Goal: Task Accomplishment & Management: Manage account settings

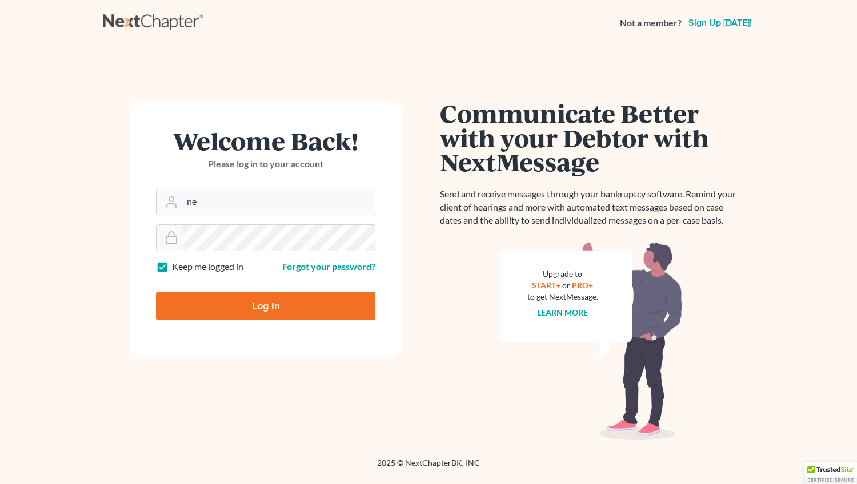
type input "n"
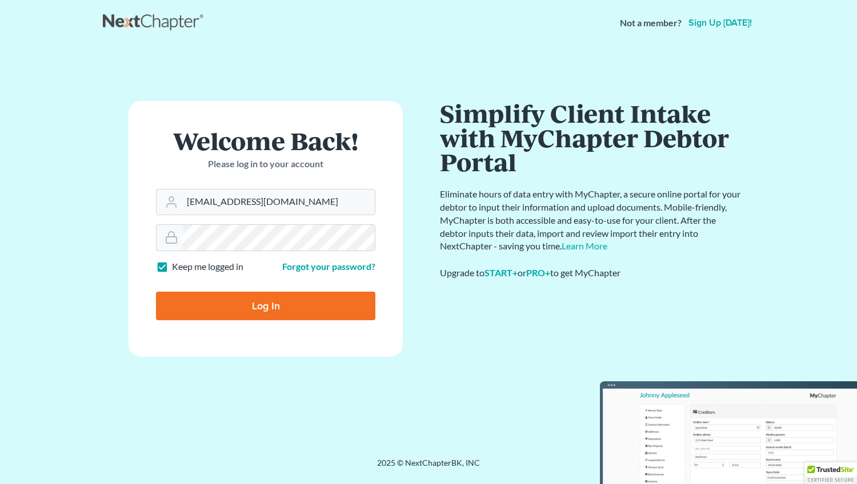
type input "[EMAIL_ADDRESS][DOMAIN_NAME]"
click at [250, 308] on input "Log In" at bounding box center [265, 306] width 219 height 29
type input "Thinking..."
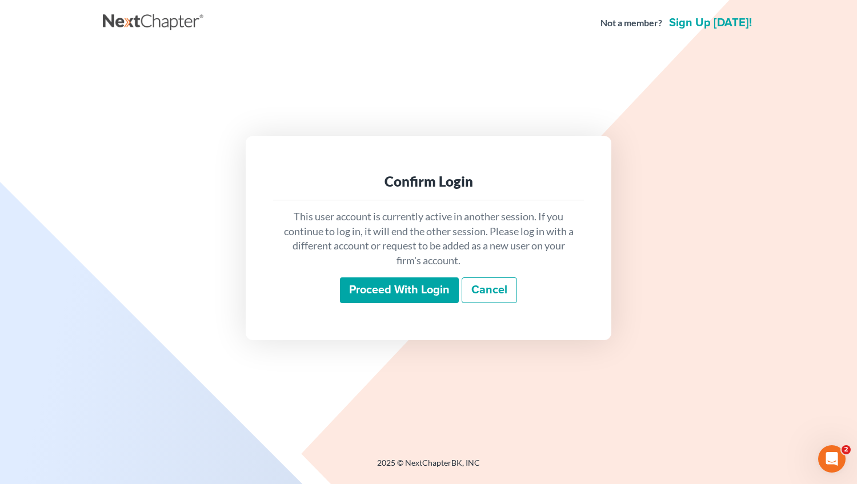
click at [406, 292] on input "Proceed with login" at bounding box center [399, 291] width 119 height 26
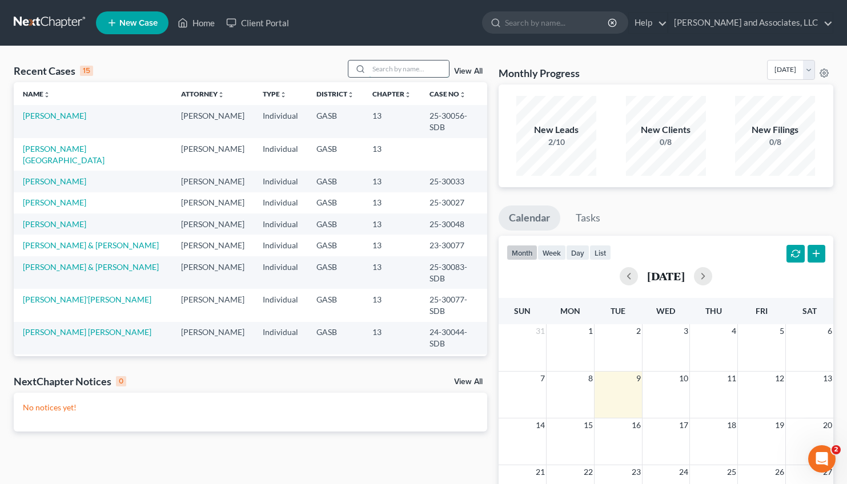
click at [393, 68] on input "search" at bounding box center [409, 69] width 80 height 17
type input "[PERSON_NAME]"
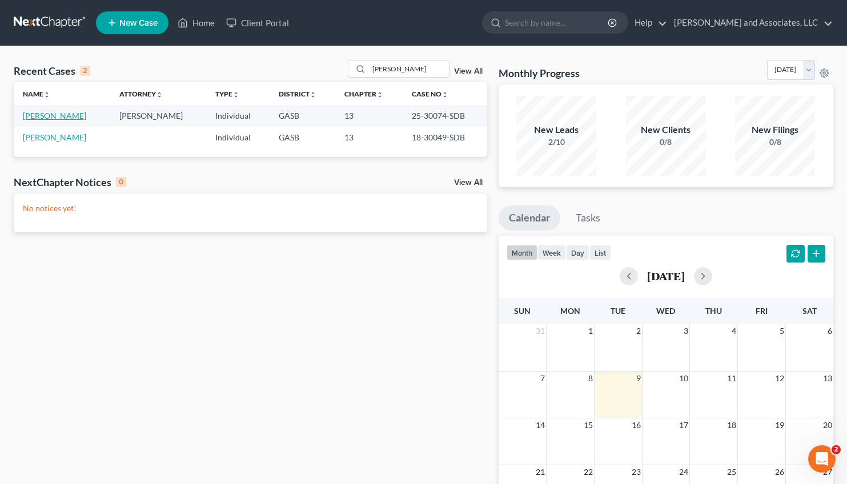
click at [30, 119] on link "[PERSON_NAME]" at bounding box center [54, 116] width 63 height 10
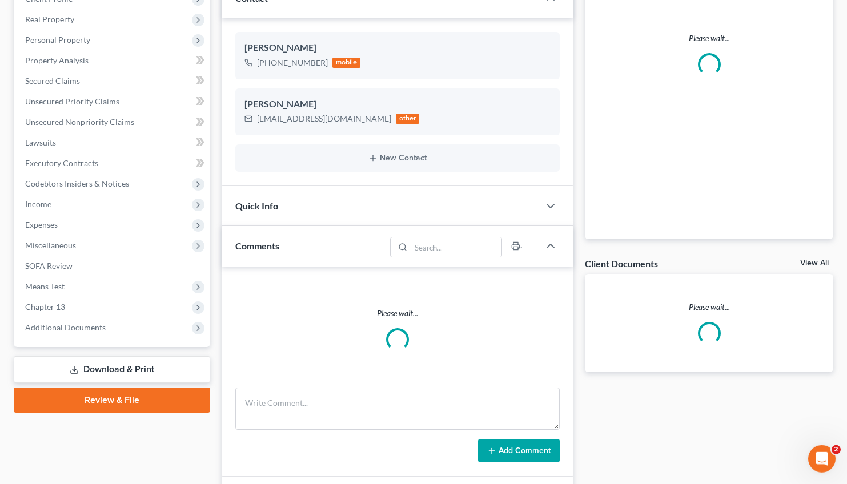
scroll to position [171, 0]
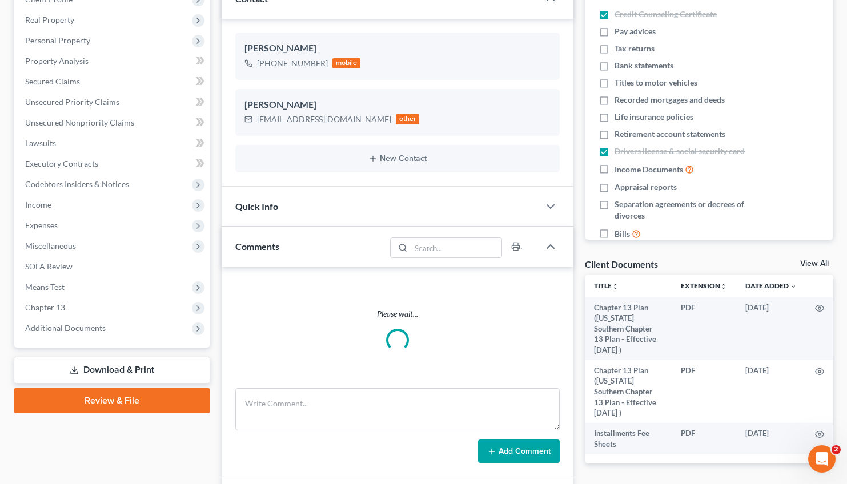
click at [140, 364] on link "Download & Print" at bounding box center [112, 370] width 196 height 27
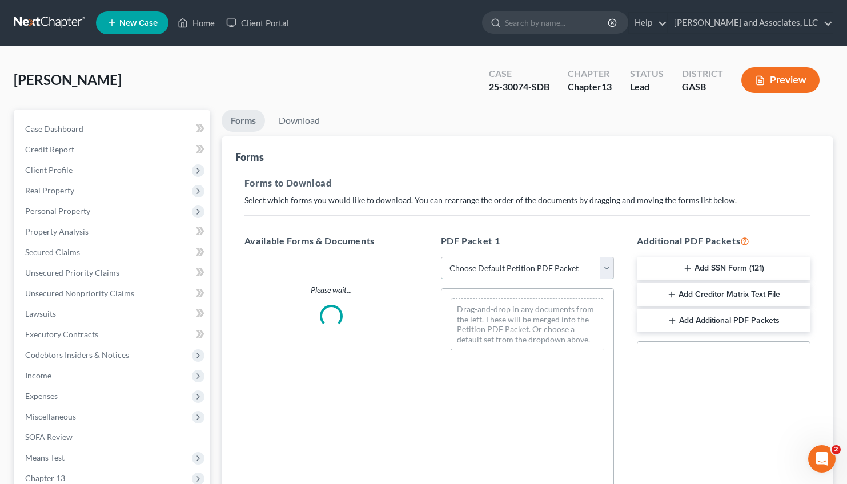
click at [441, 257] on select "Choose Default Petition PDF Packet Complete Bankruptcy Petition (all forms and …" at bounding box center [528, 268] width 174 height 23
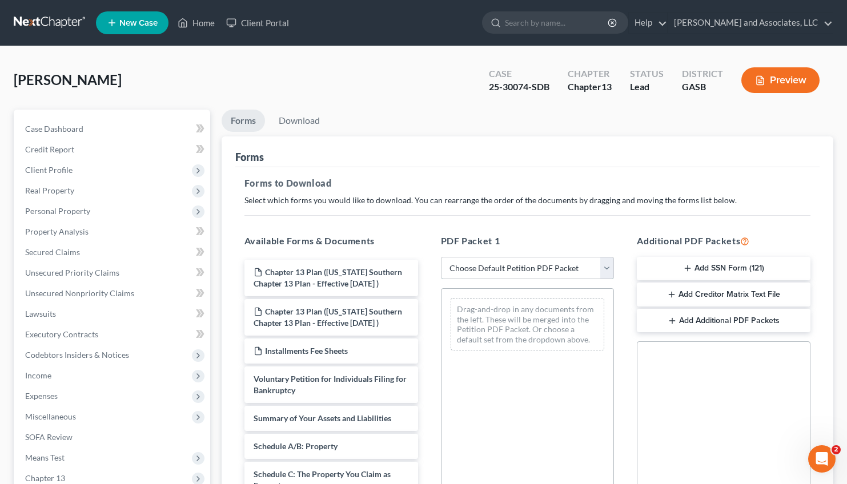
select select "2"
click option "Amended Forms" at bounding box center [0, 0] width 0 height 0
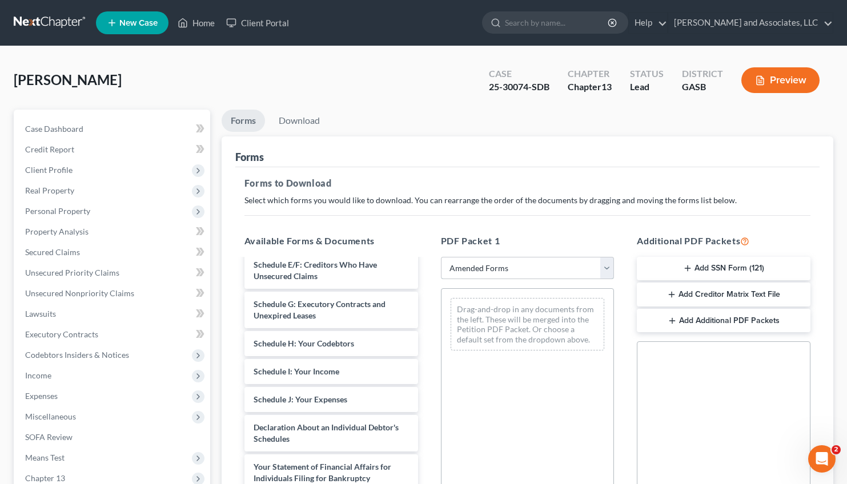
scroll to position [199, 0]
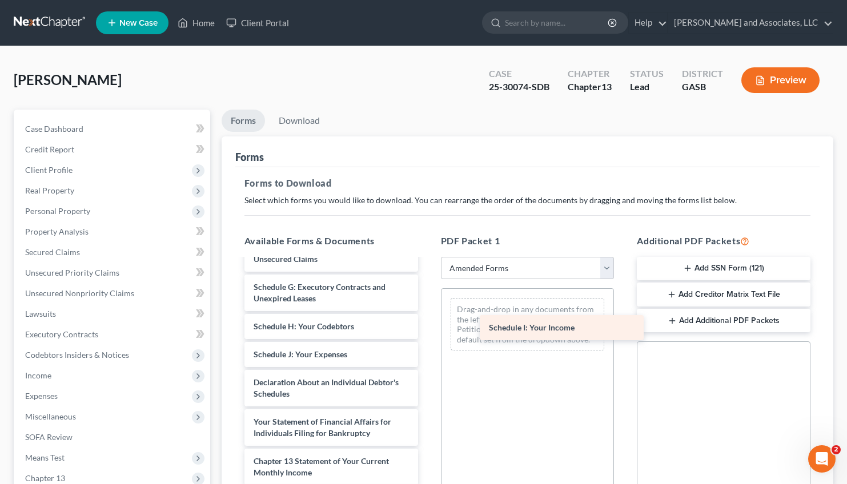
drag, startPoint x: 298, startPoint y: 347, endPoint x: 543, endPoint y: 322, distance: 245.8
click at [427, 322] on div "Schedule I: Your Income Voluntary Petition for Individuals Filing for Bankruptc…" at bounding box center [331, 335] width 192 height 548
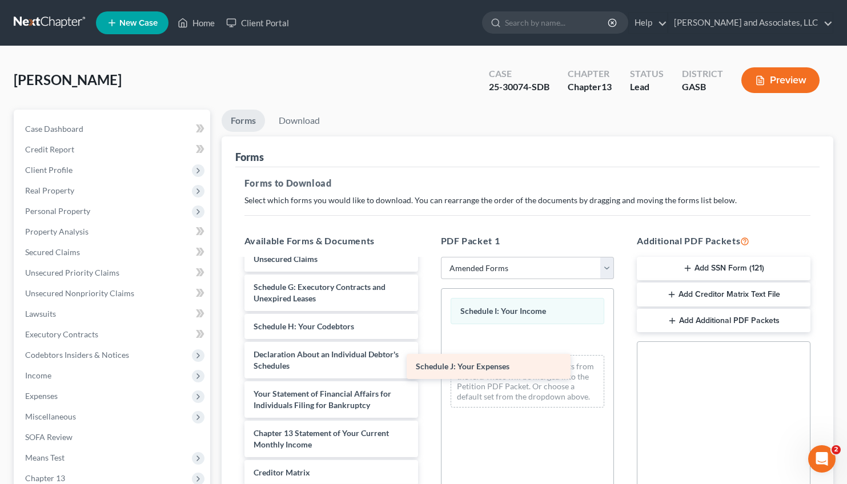
drag, startPoint x: 304, startPoint y: 355, endPoint x: 518, endPoint y: 362, distance: 213.7
click at [427, 362] on div "Schedule J: Your Expenses Voluntary Petition for Individuals Filing for Bankrup…" at bounding box center [331, 321] width 192 height 520
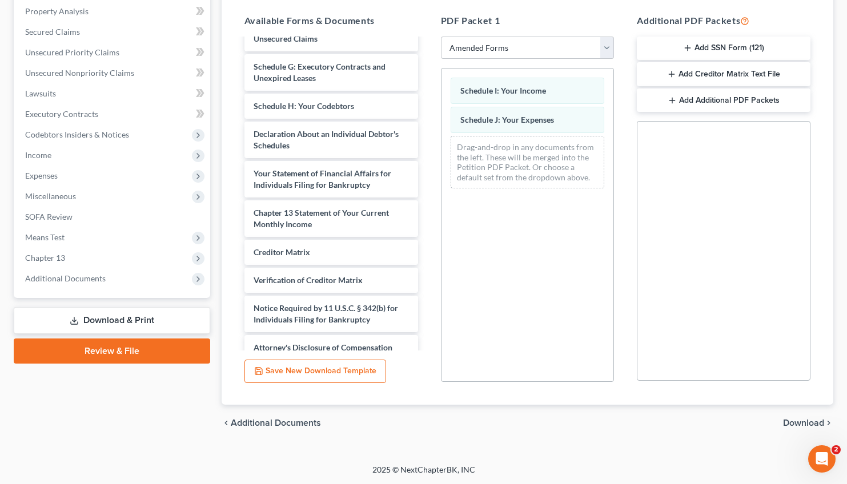
click at [804, 419] on span "Download" at bounding box center [803, 423] width 41 height 9
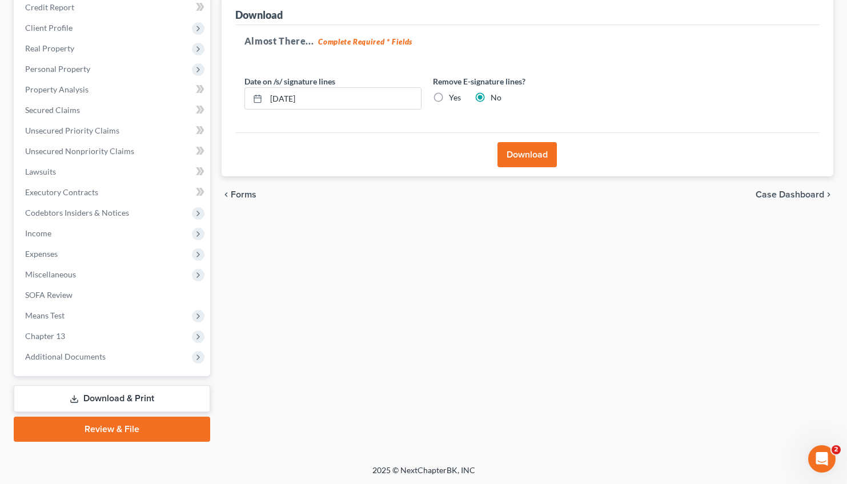
click at [532, 151] on button "Download" at bounding box center [527, 154] width 59 height 25
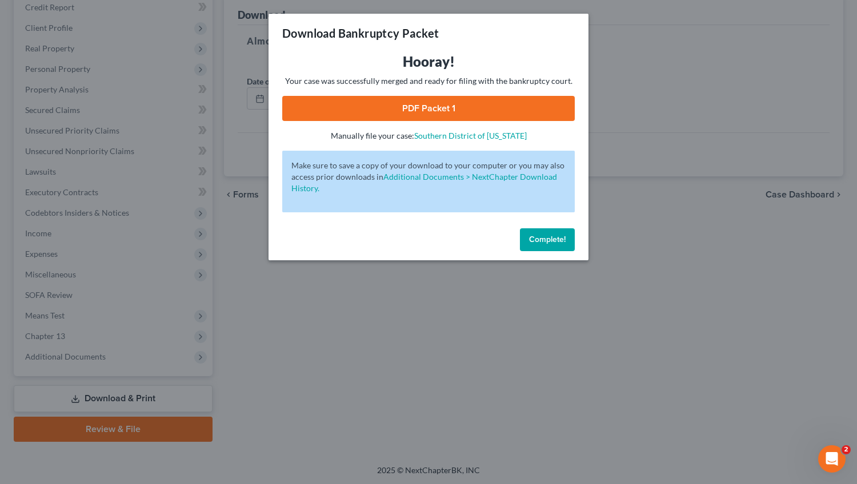
click at [436, 102] on link "PDF Packet 1" at bounding box center [428, 108] width 292 height 25
click at [538, 241] on span "Complete!" at bounding box center [547, 240] width 37 height 10
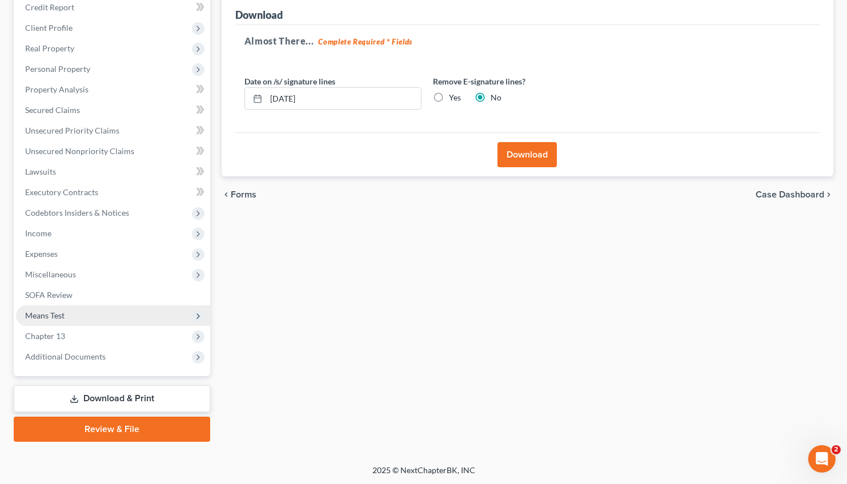
click at [55, 314] on span "Means Test" at bounding box center [44, 316] width 39 height 10
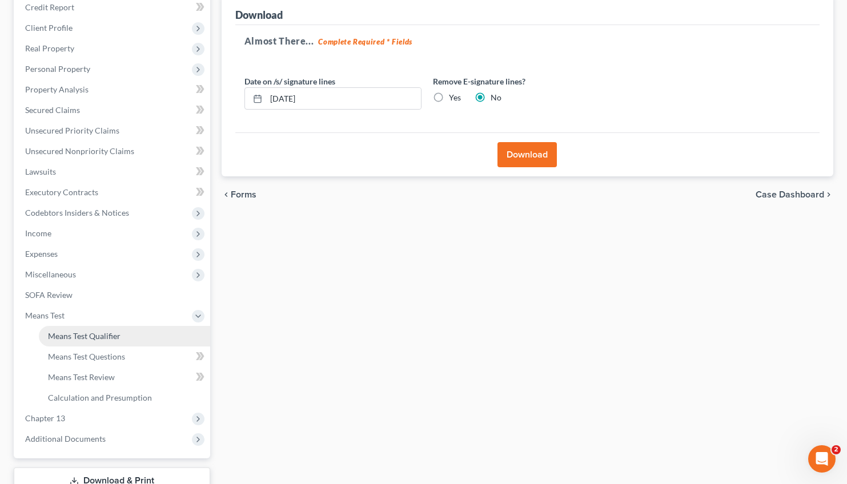
click at [93, 334] on span "Means Test Qualifier" at bounding box center [84, 336] width 73 height 10
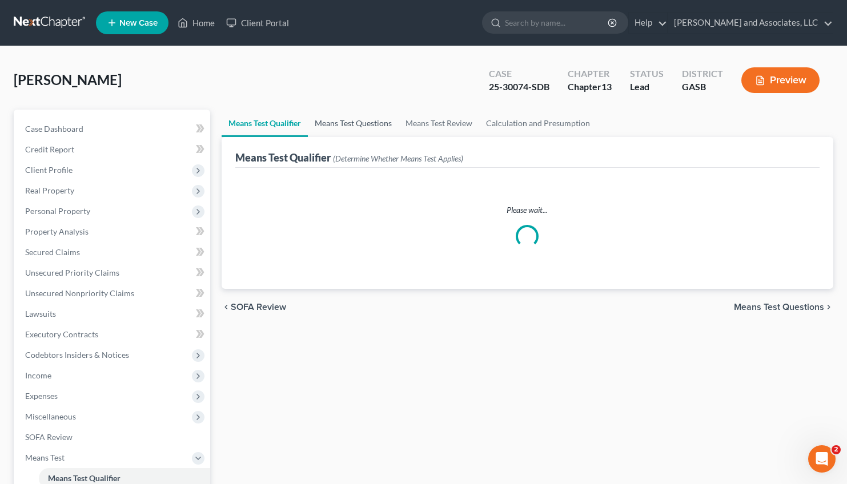
click at [347, 125] on link "Means Test Questions" at bounding box center [353, 123] width 91 height 27
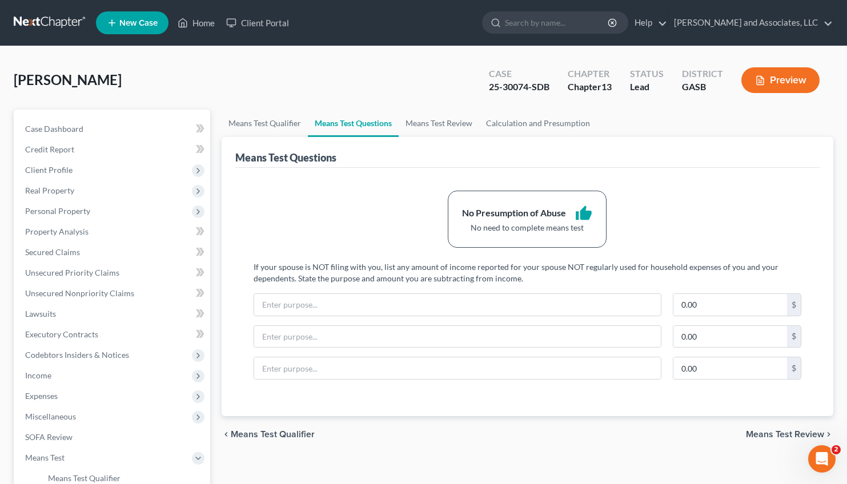
scroll to position [224, 0]
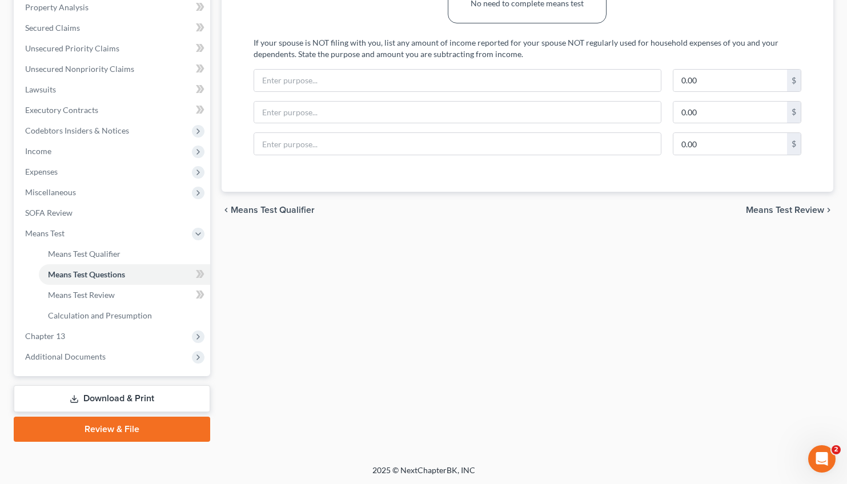
click at [109, 400] on link "Download & Print" at bounding box center [112, 399] width 196 height 27
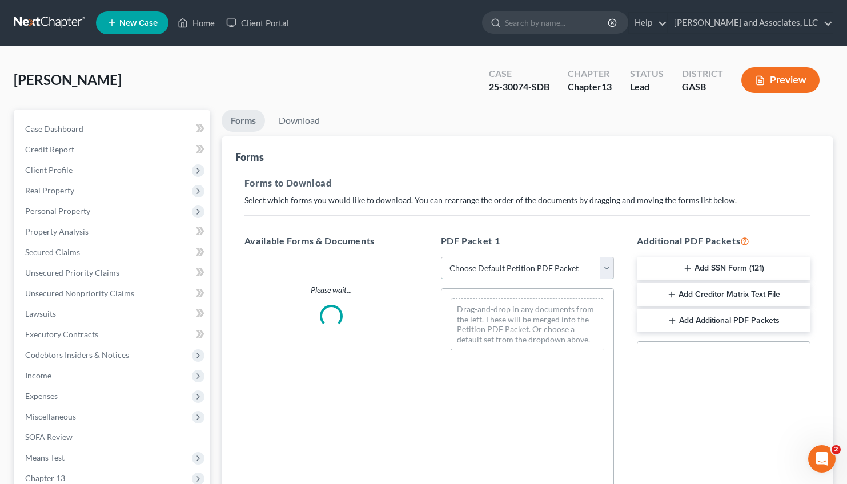
click at [441, 257] on select "Choose Default Petition PDF Packet Complete Bankruptcy Petition (all forms and …" at bounding box center [528, 268] width 174 height 23
click at [700, 402] on div "Social Security Number Statement of Social Security Number Creditor Matrix Text…" at bounding box center [724, 472] width 174 height 260
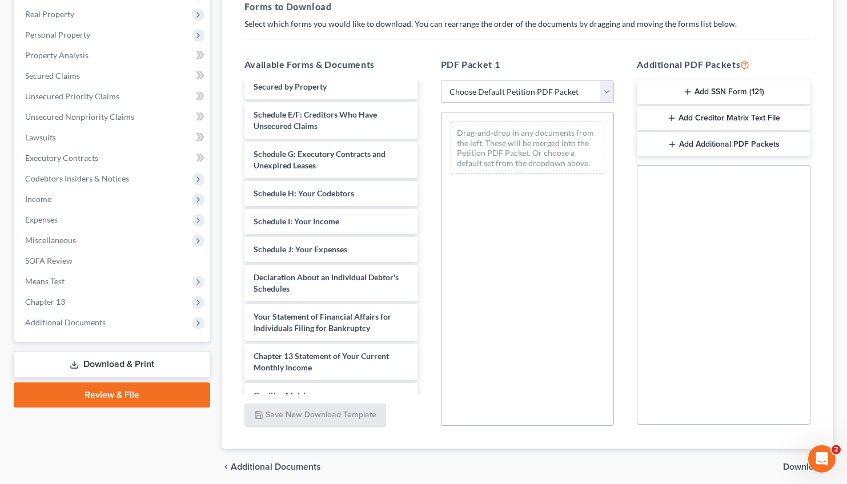
scroll to position [271, 0]
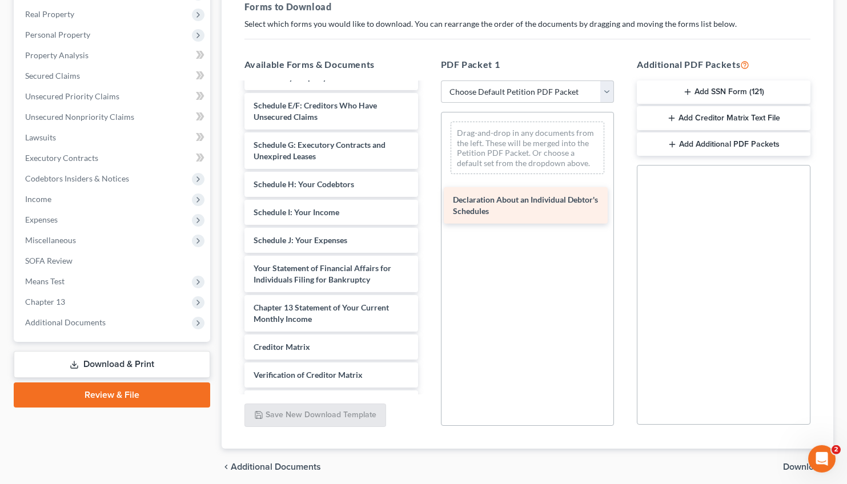
drag, startPoint x: 316, startPoint y: 278, endPoint x: 516, endPoint y: 210, distance: 210.6
click at [427, 210] on div "Declaration About an Individual Debtor's Schedules Chapter 13 Plan ([US_STATE] …" at bounding box center [331, 133] width 192 height 643
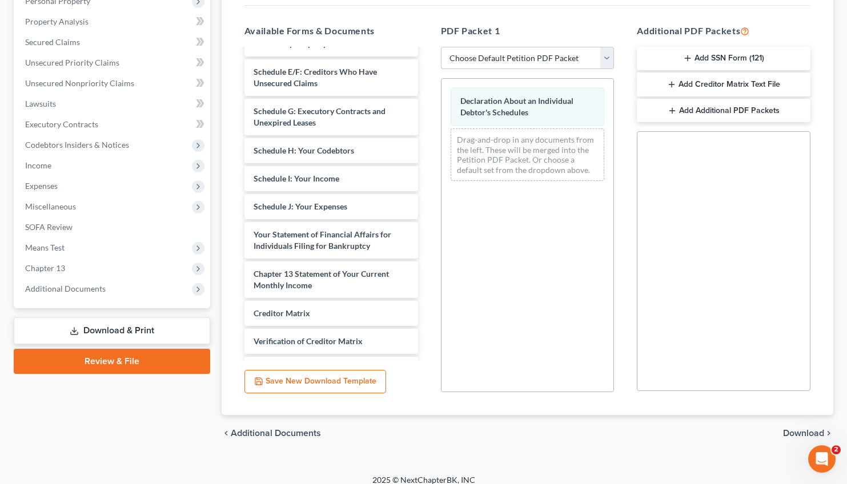
scroll to position [220, 0]
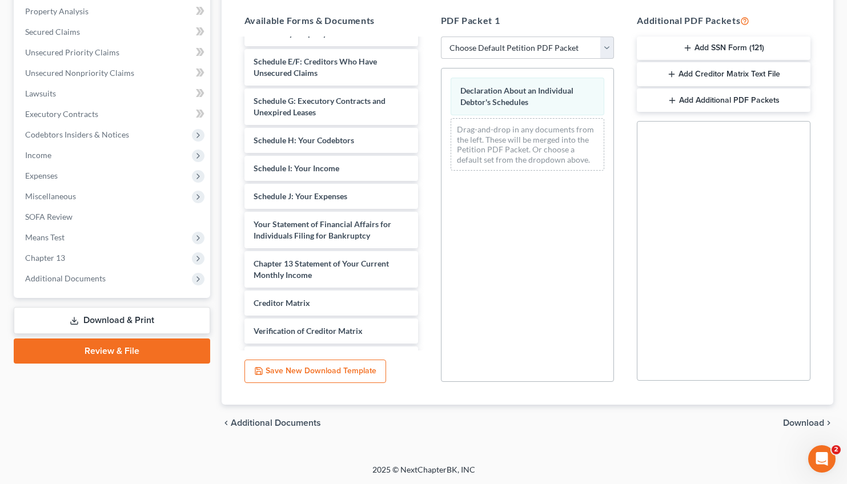
click at [795, 425] on span "Download" at bounding box center [803, 423] width 41 height 9
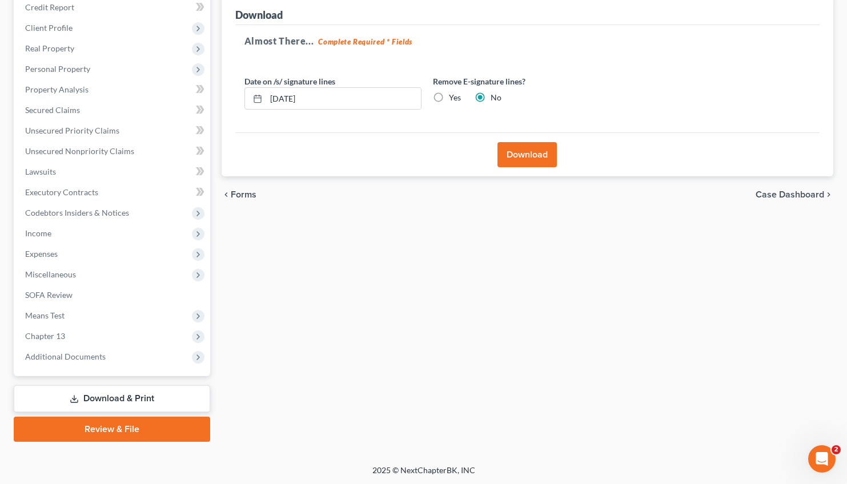
click at [529, 162] on button "Download" at bounding box center [527, 154] width 59 height 25
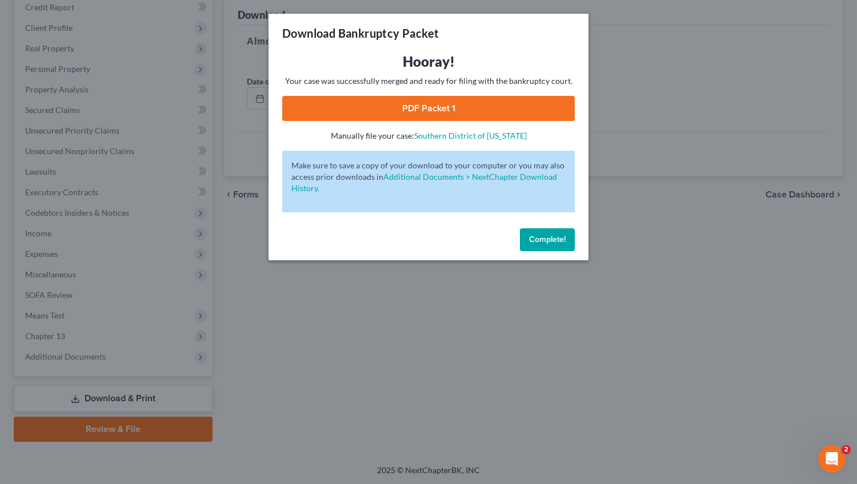
click at [463, 111] on link "PDF Packet 1" at bounding box center [428, 108] width 292 height 25
click at [538, 242] on span "Complete!" at bounding box center [547, 240] width 37 height 10
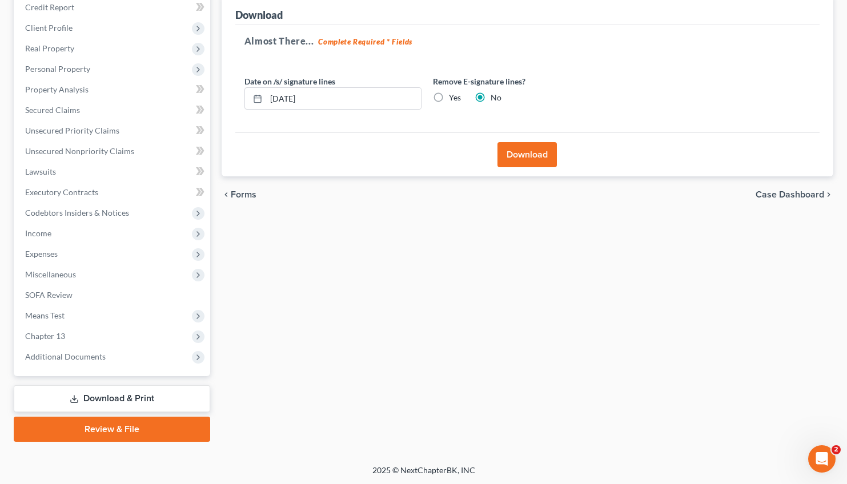
scroll to position [0, 0]
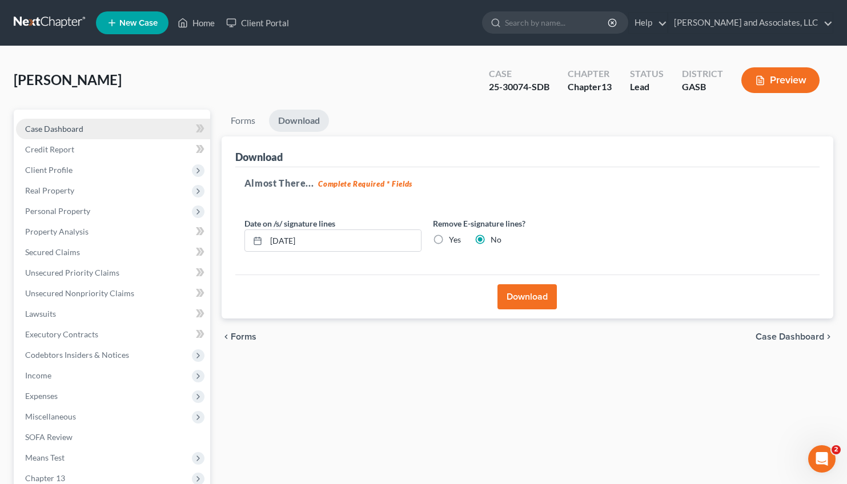
click at [47, 130] on span "Case Dashboard" at bounding box center [54, 129] width 58 height 10
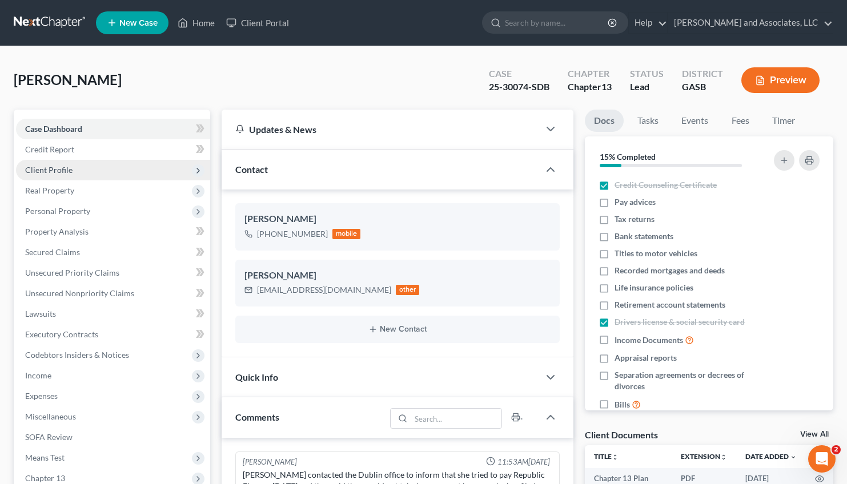
scroll to position [2351, 0]
click at [57, 169] on span "Client Profile" at bounding box center [48, 170] width 47 height 10
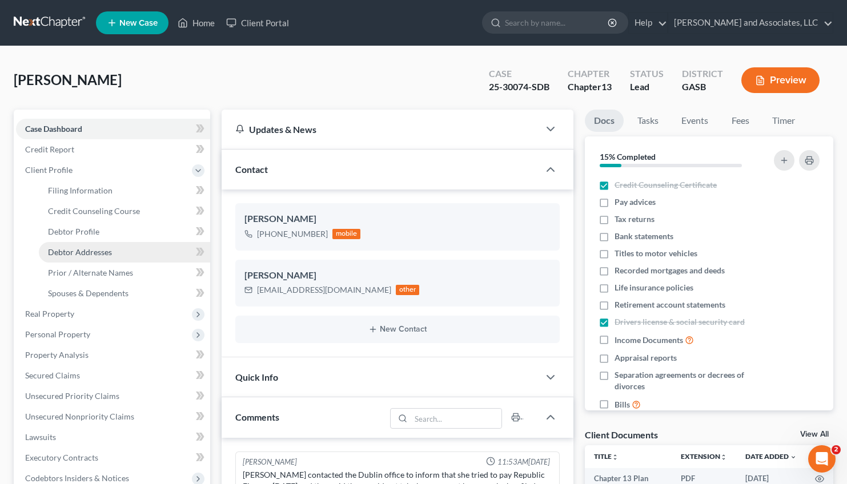
click at [87, 251] on span "Debtor Addresses" at bounding box center [80, 252] width 64 height 10
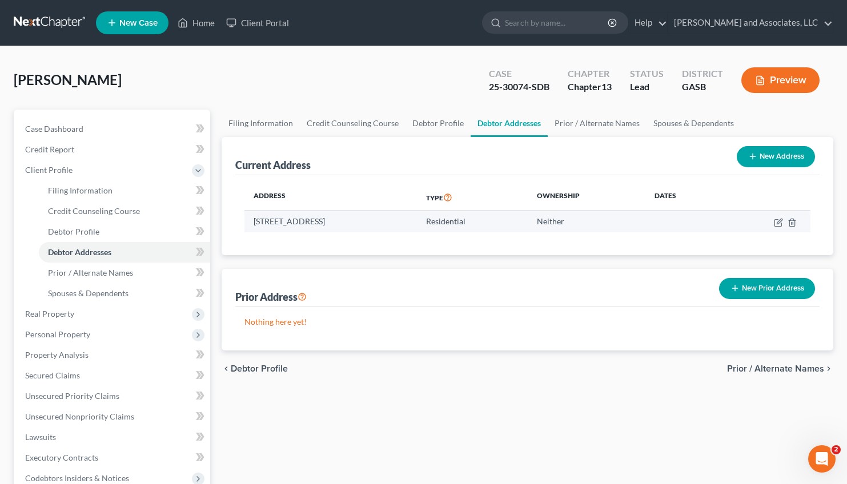
drag, startPoint x: 383, startPoint y: 220, endPoint x: 248, endPoint y: 224, distance: 134.9
click at [248, 224] on td "[STREET_ADDRESS]" at bounding box center [330, 222] width 173 height 22
copy td "[STREET_ADDRESS]"
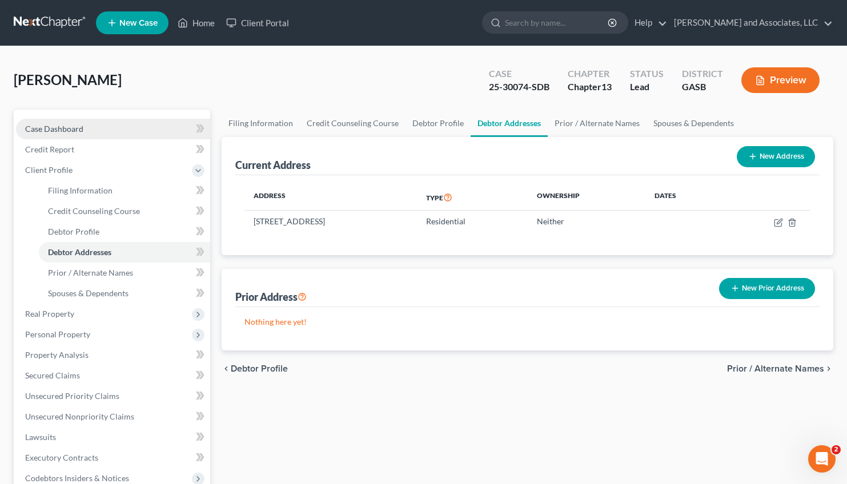
click at [65, 132] on span "Case Dashboard" at bounding box center [54, 129] width 58 height 10
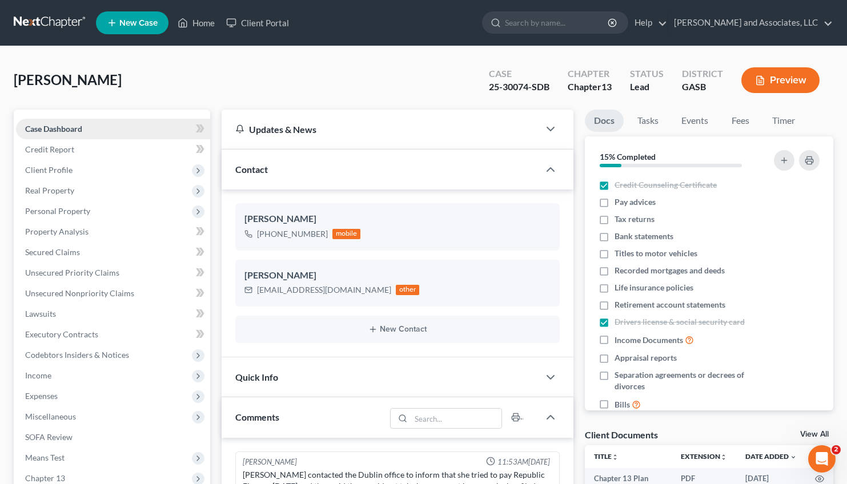
scroll to position [2351, 0]
click at [198, 23] on link "Home" at bounding box center [196, 23] width 49 height 21
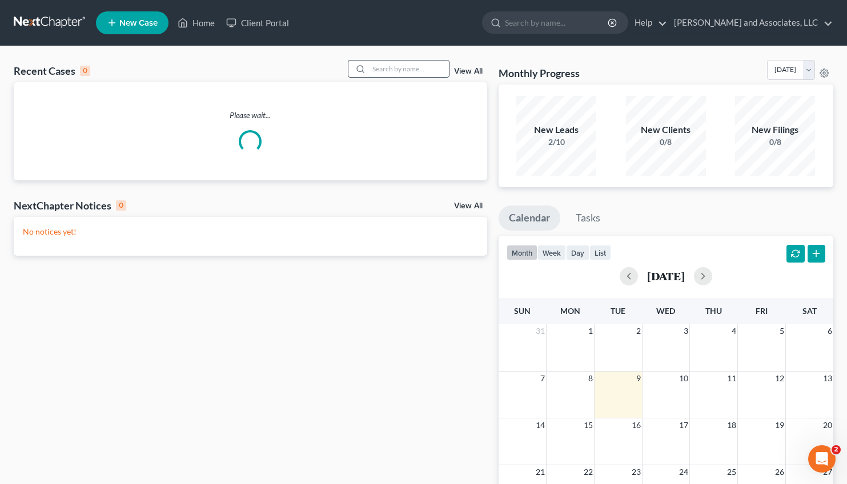
click at [372, 75] on input "search" at bounding box center [409, 69] width 80 height 17
type input "long"
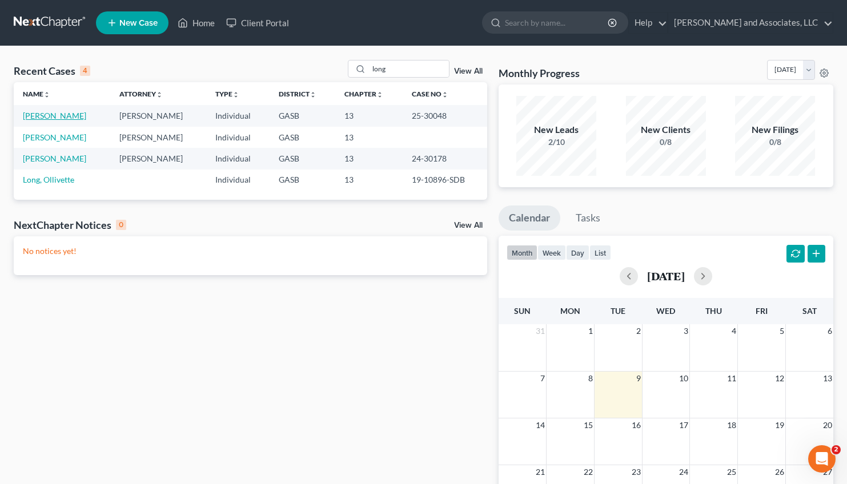
click at [50, 114] on link "[PERSON_NAME]" at bounding box center [54, 116] width 63 height 10
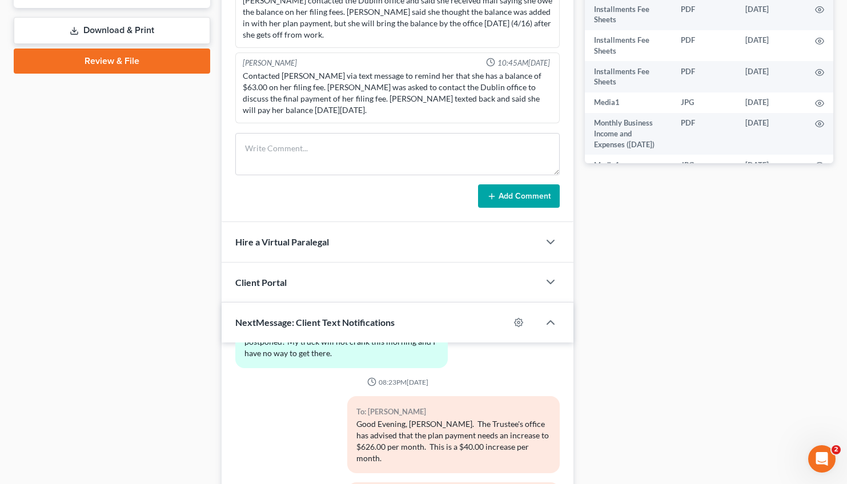
scroll to position [668, 0]
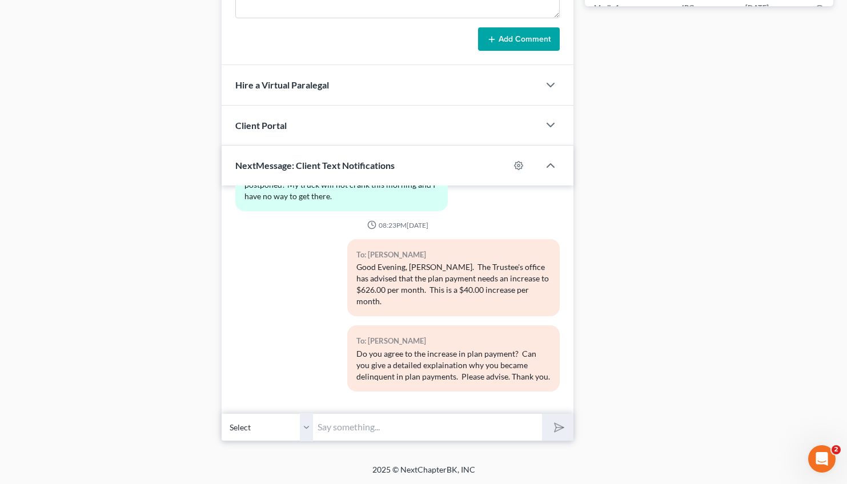
click at [364, 431] on input "text" at bounding box center [427, 428] width 229 height 28
click at [388, 427] on input "Good Morning, [PERSON_NAME]. Will you please respond to the text messages that …" at bounding box center [427, 428] width 229 height 28
click at [435, 429] on input "Good Morning, [PERSON_NAME]. Will you please respond to the text messages that …" at bounding box center [427, 428] width 229 height 28
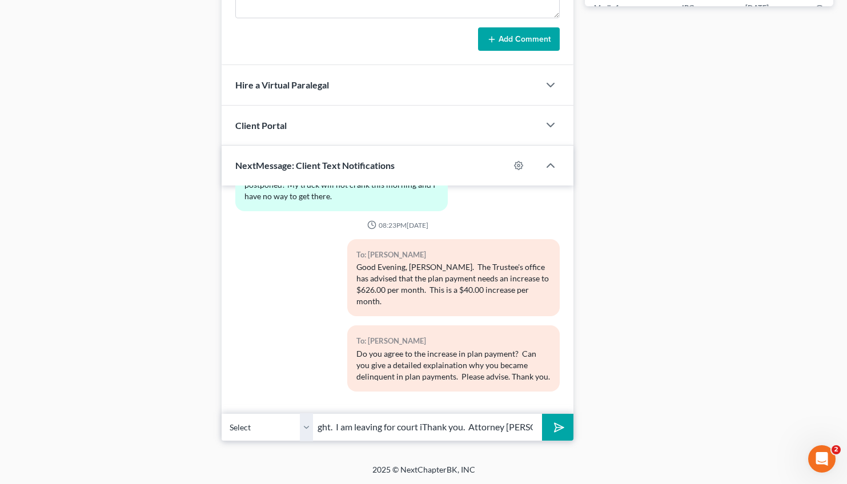
drag, startPoint x: 435, startPoint y: 429, endPoint x: 412, endPoint y: 429, distance: 23.4
click at [412, 429] on input "Good Morning, [PERSON_NAME]. Will you please respond to the text messages that …" at bounding box center [427, 428] width 229 height 28
type input "Good Morning, [PERSON_NAME]. Will you please respond to the text messages that …"
click at [542, 414] on button "submit" at bounding box center [557, 427] width 31 height 27
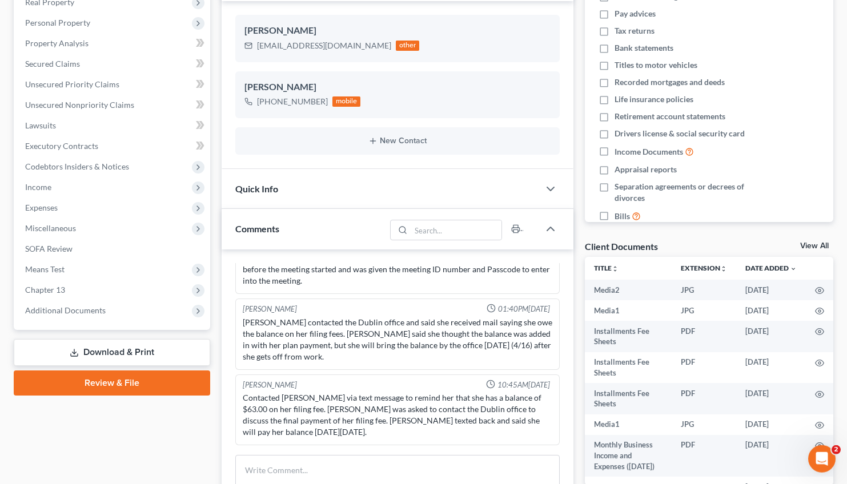
scroll to position [0, 0]
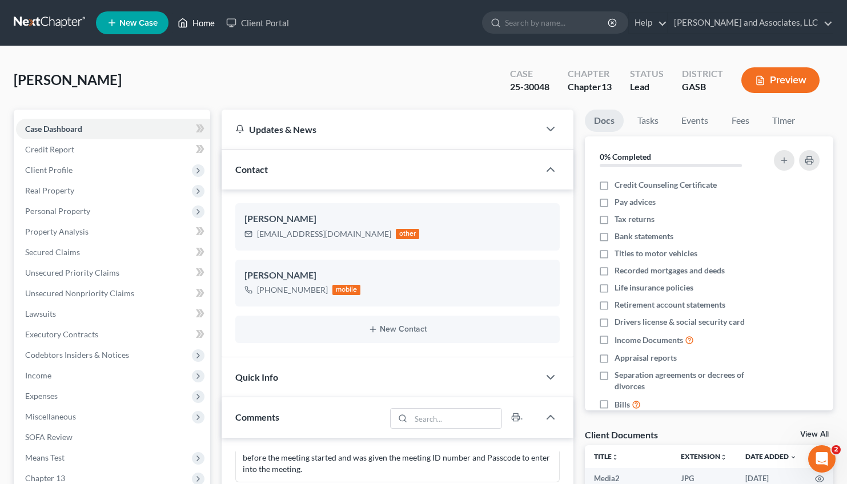
click at [191, 27] on link "Home" at bounding box center [196, 23] width 49 height 21
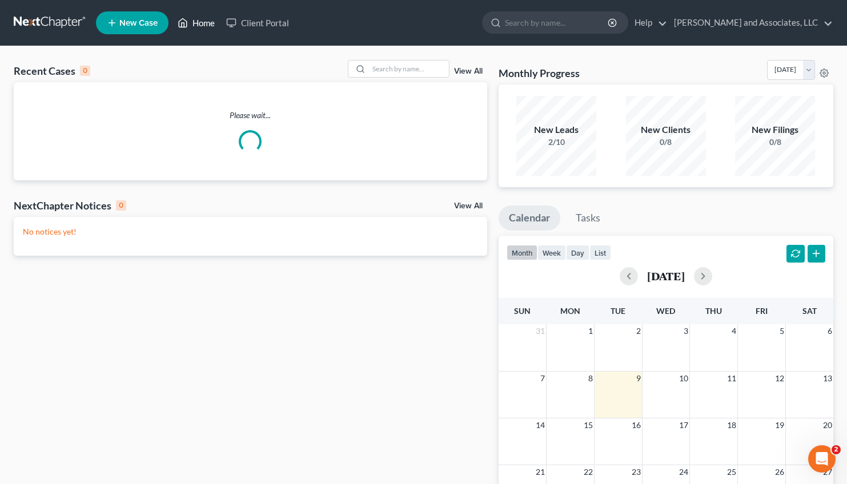
click at [192, 26] on link "Home" at bounding box center [196, 23] width 49 height 21
click at [369, 74] on input "search" at bounding box center [409, 69] width 80 height 17
type input "white"
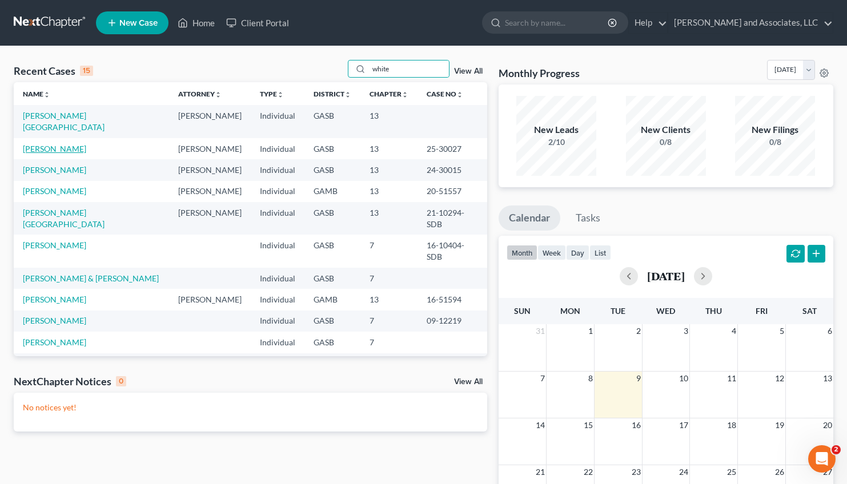
click at [52, 144] on link "[PERSON_NAME]" at bounding box center [54, 149] width 63 height 10
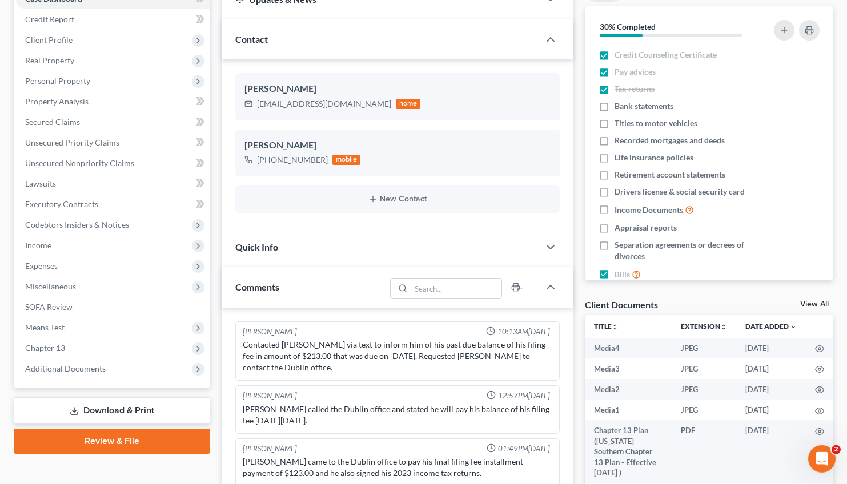
scroll to position [130, 0]
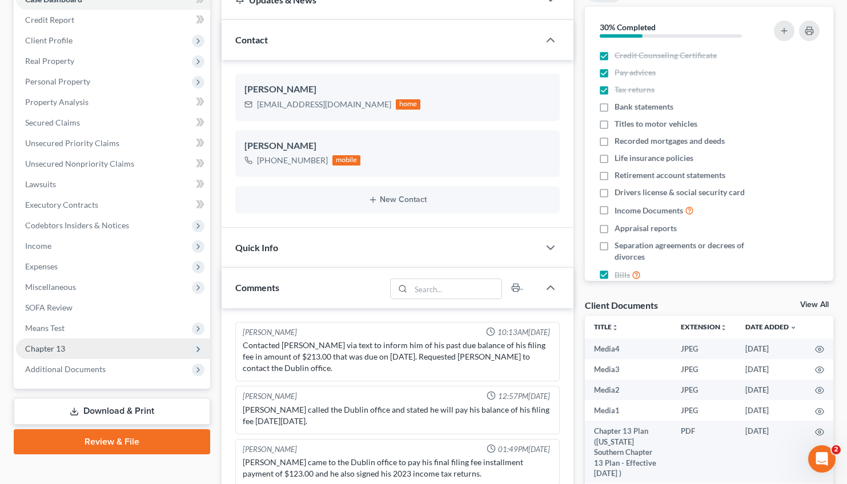
click at [52, 346] on span "Chapter 13" at bounding box center [45, 349] width 40 height 10
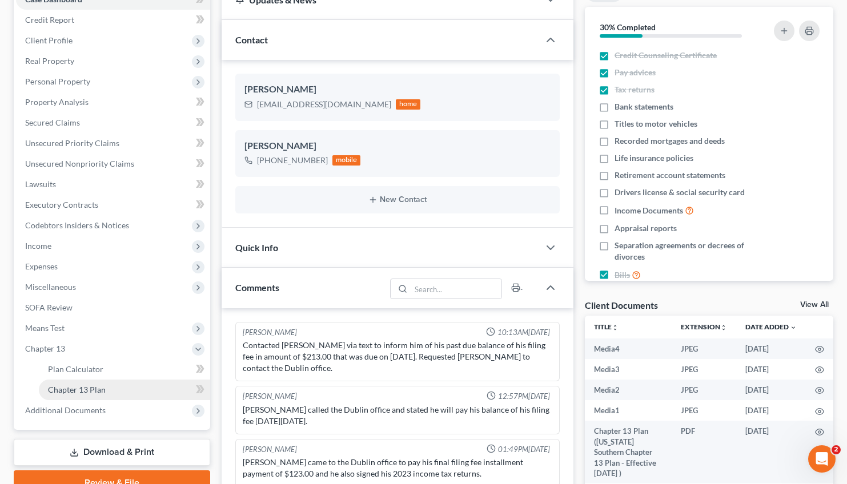
click at [94, 386] on span "Chapter 13 Plan" at bounding box center [77, 390] width 58 height 10
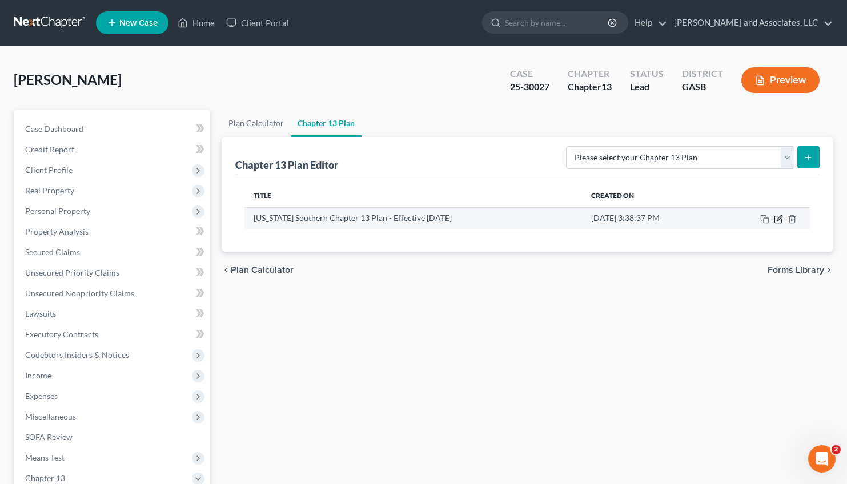
click at [778, 218] on icon "button" at bounding box center [779, 217] width 5 height 5
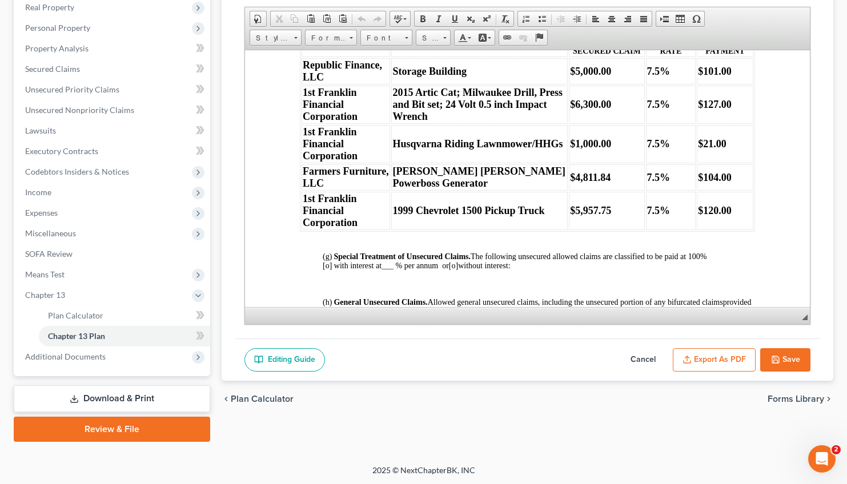
scroll to position [1405, 0]
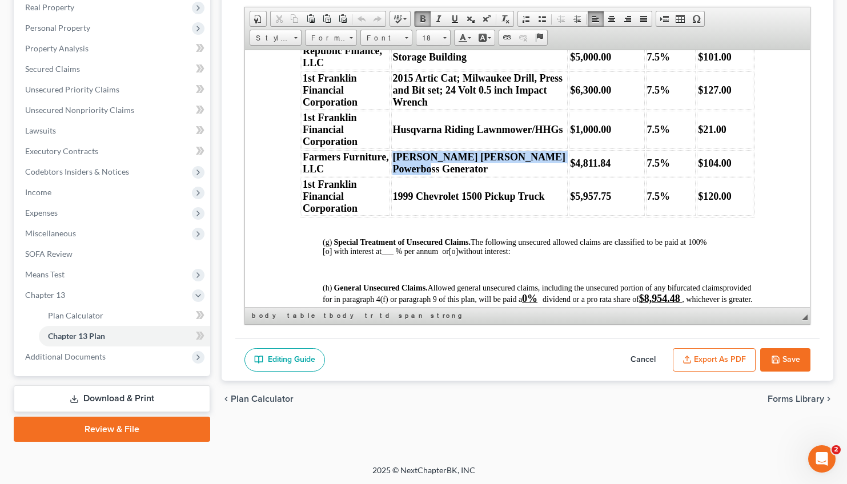
drag, startPoint x: 457, startPoint y: 244, endPoint x: 396, endPoint y: 228, distance: 63.0
click at [396, 176] on td "[PERSON_NAME] [PERSON_NAME] Powerboss Generator" at bounding box center [479, 163] width 177 height 26
copy strong "[PERSON_NAME] [PERSON_NAME] Powerboss Generator"
click at [494, 366] on div "Editing Guide Cancel Export as PDF Save" at bounding box center [527, 360] width 584 height 43
click at [554, 367] on div "Editing Guide Cancel Export as PDF Save" at bounding box center [527, 360] width 584 height 43
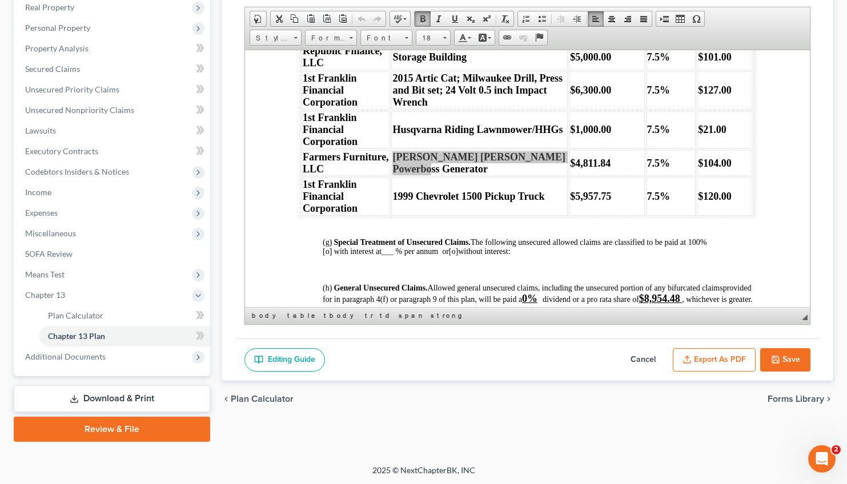
click at [725, 403] on div "chevron_left Plan Calculator Forms Library chevron_right" at bounding box center [528, 399] width 612 height 37
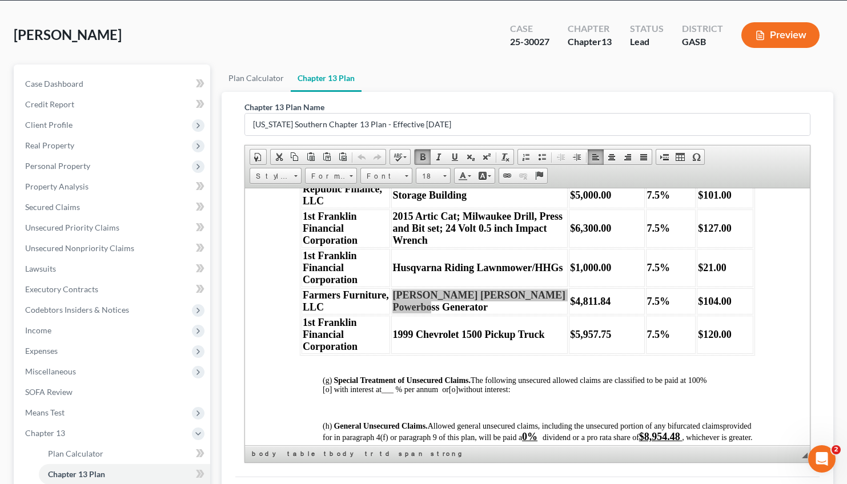
scroll to position [45, 0]
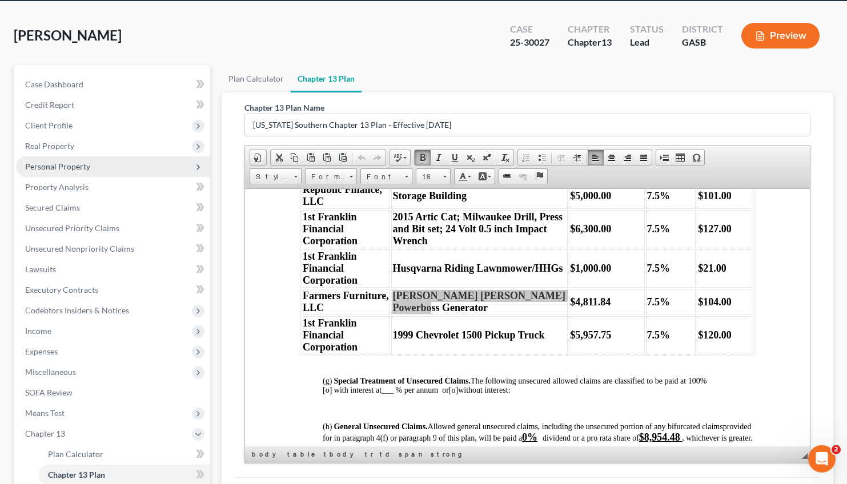
click at [65, 170] on span "Personal Property" at bounding box center [57, 167] width 65 height 10
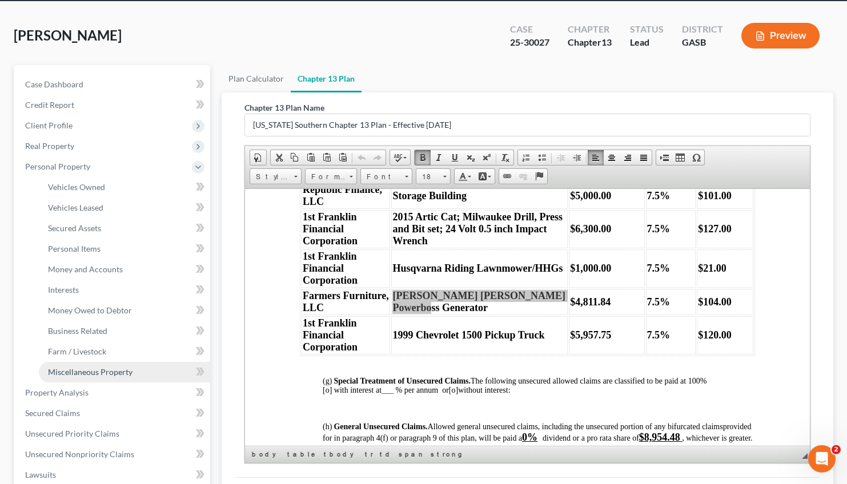
click at [83, 368] on span "Miscellaneous Property" at bounding box center [90, 372] width 85 height 10
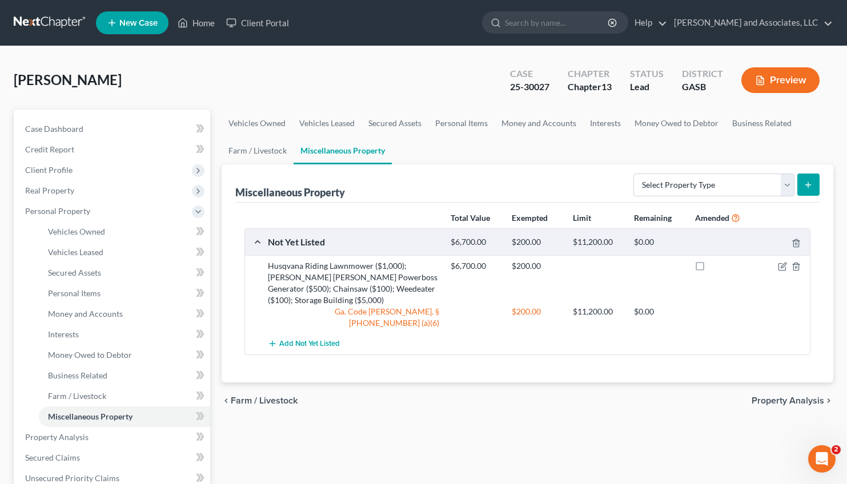
click at [784, 82] on button "Preview" at bounding box center [780, 80] width 78 height 26
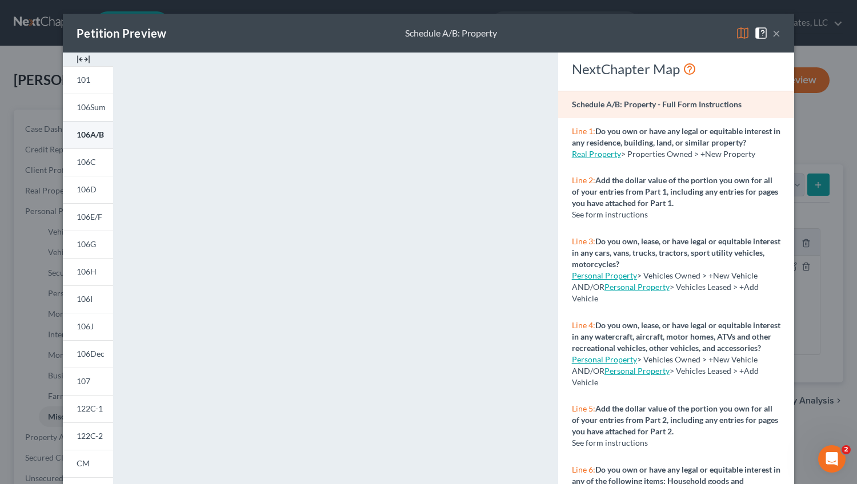
click at [90, 136] on span "106A/B" at bounding box center [90, 135] width 27 height 10
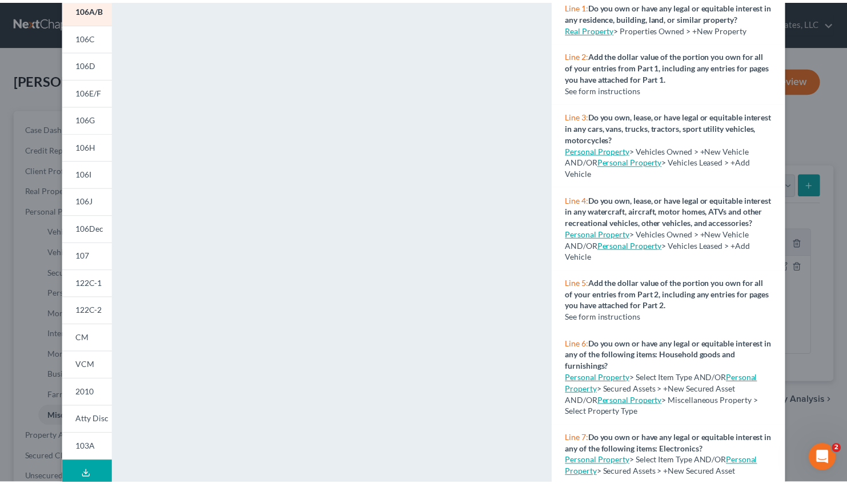
scroll to position [160, 0]
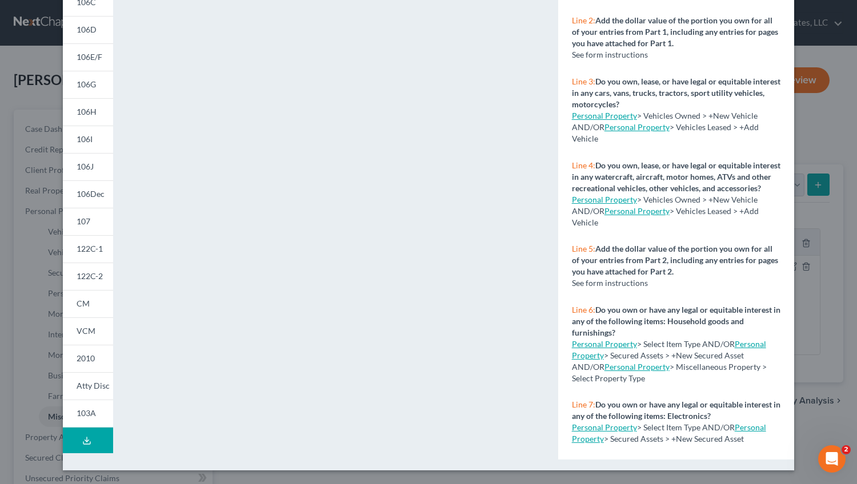
click at [826, 326] on div "Petition Preview Schedule A/B: Property × 101 106Sum 106A/B 106C 106D 106E/F 10…" at bounding box center [428, 242] width 857 height 484
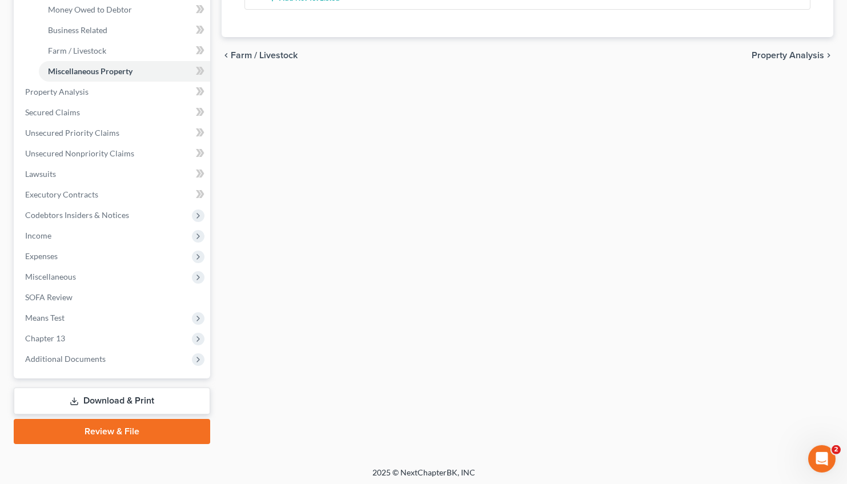
scroll to position [347, 0]
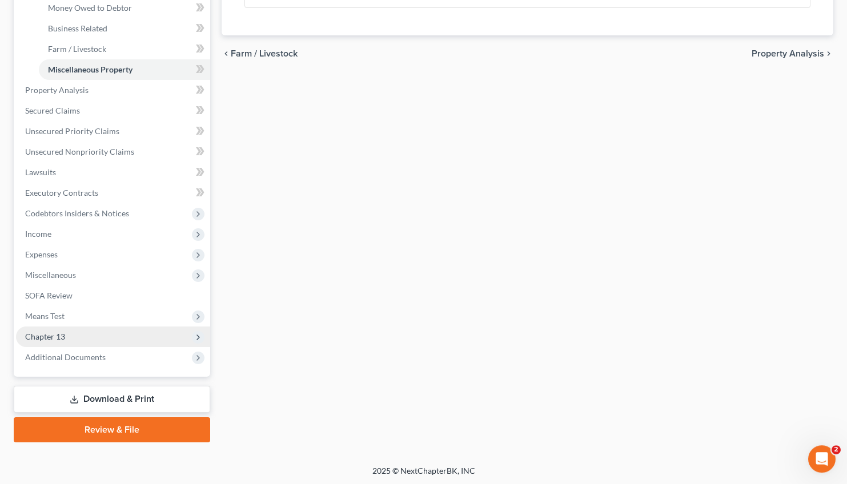
click at [62, 335] on span "Chapter 13" at bounding box center [45, 337] width 40 height 10
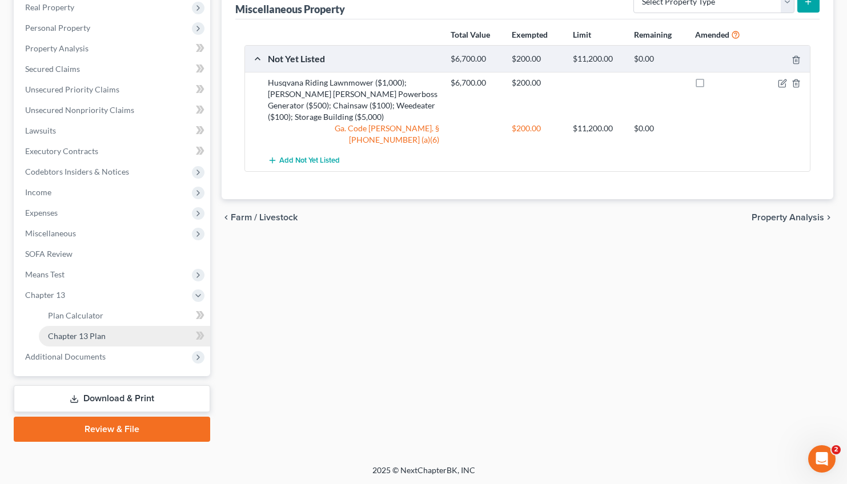
click at [98, 331] on span "Chapter 13 Plan" at bounding box center [77, 336] width 58 height 10
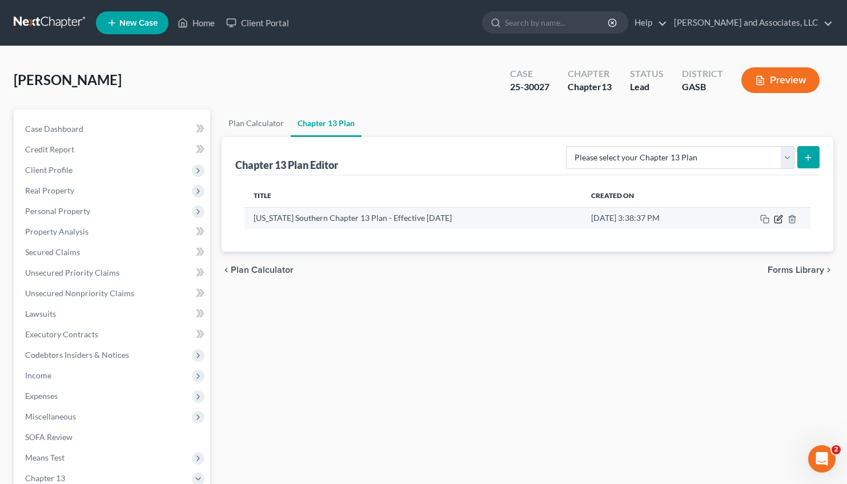
click at [778, 219] on icon "button" at bounding box center [778, 219] width 9 height 9
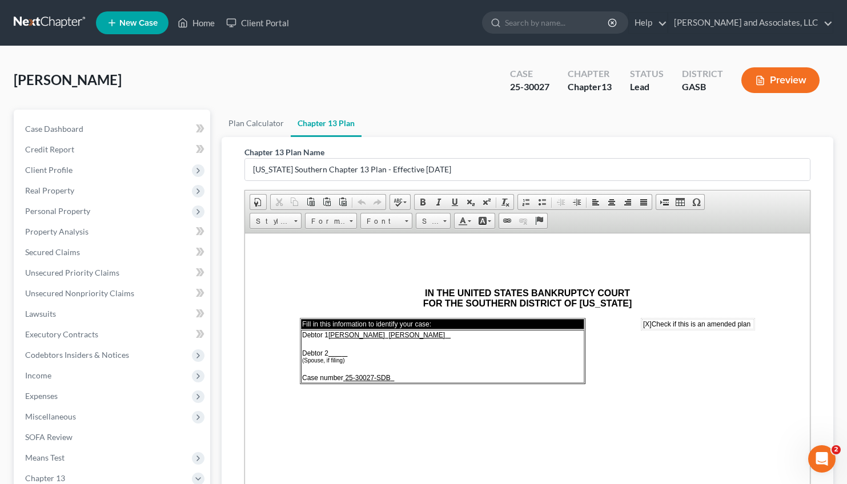
drag, startPoint x: 806, startPoint y: 250, endPoint x: 1045, endPoint y: 463, distance: 320.4
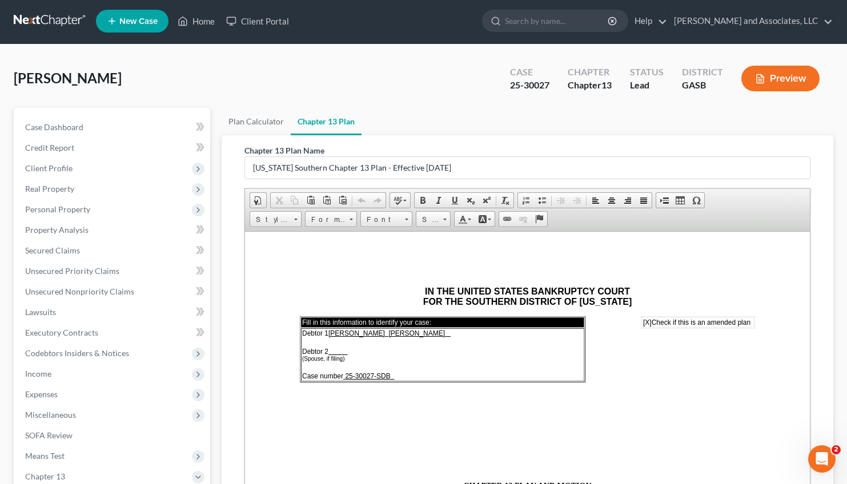
scroll to position [183, 0]
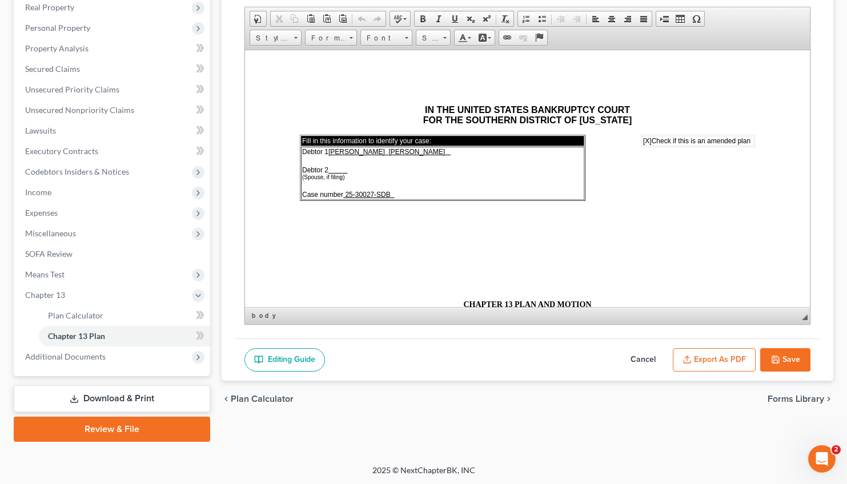
click at [103, 400] on link "Download & Print" at bounding box center [112, 399] width 196 height 27
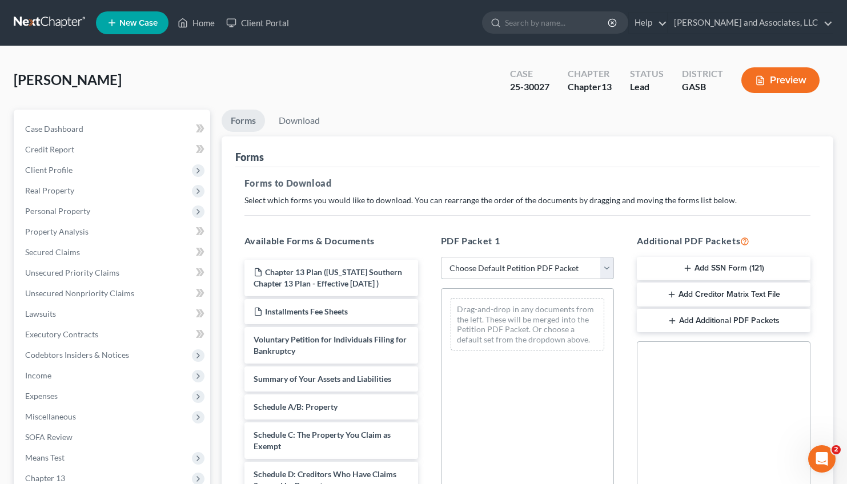
click at [441, 257] on select "Choose Default Petition PDF Packet Complete Bankruptcy Petition (all forms and …" at bounding box center [528, 268] width 174 height 23
select select "2"
click option "Amended Forms" at bounding box center [0, 0] width 0 height 0
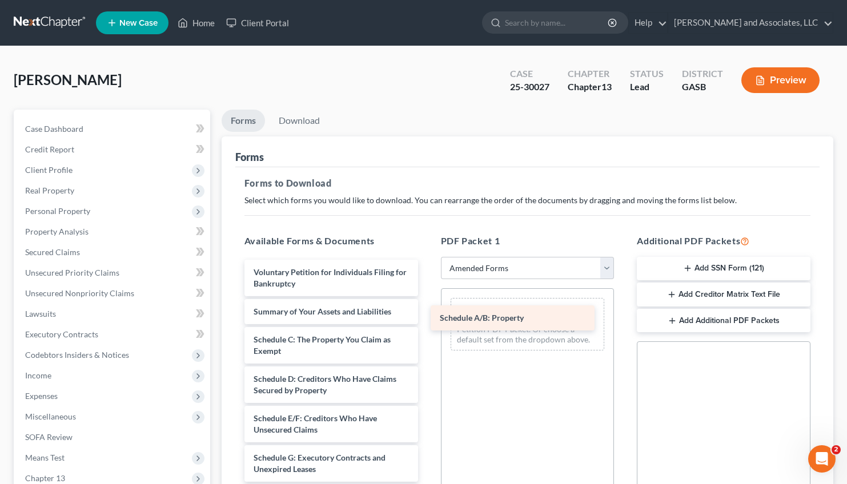
drag, startPoint x: 308, startPoint y: 337, endPoint x: 514, endPoint y: 313, distance: 206.5
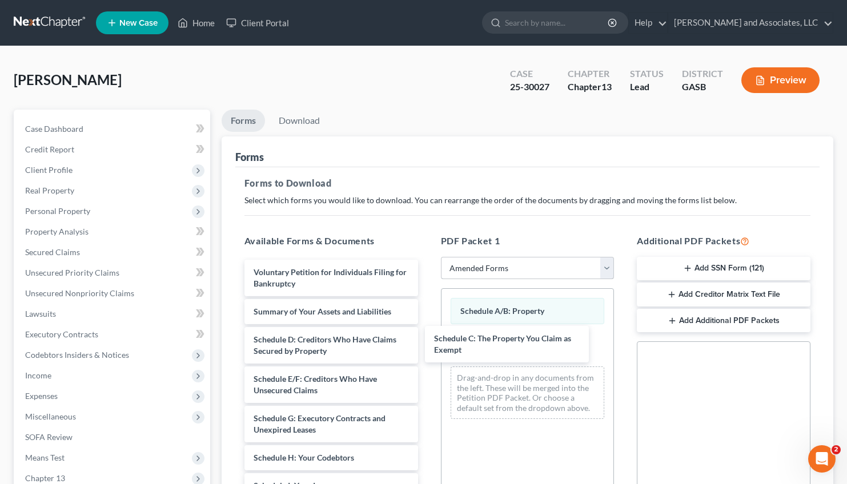
drag, startPoint x: 319, startPoint y: 338, endPoint x: 558, endPoint y: 277, distance: 246.5
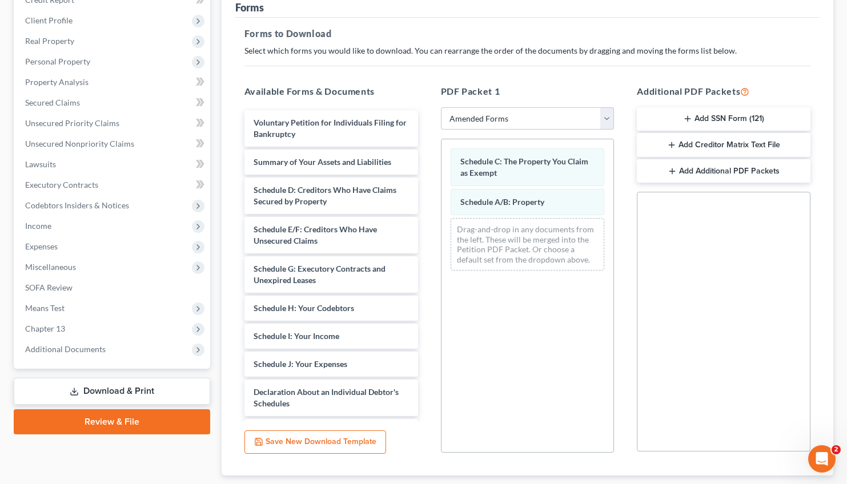
scroll to position [220, 0]
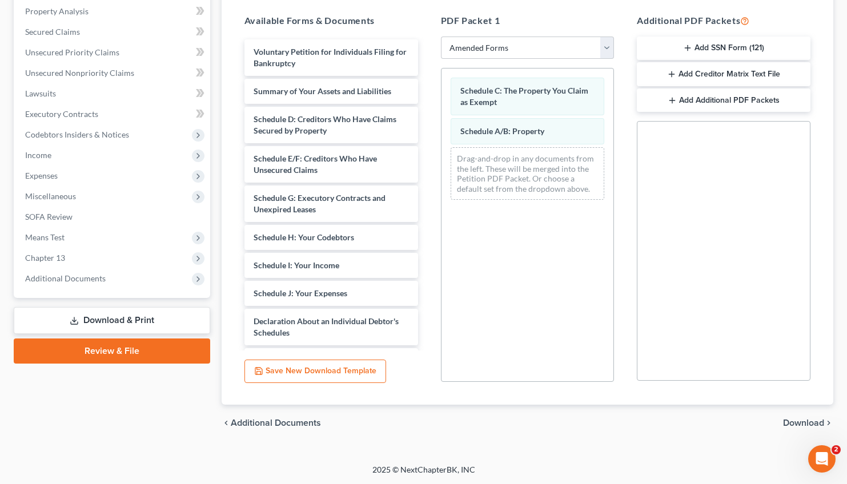
click at [803, 423] on span "Download" at bounding box center [803, 423] width 41 height 9
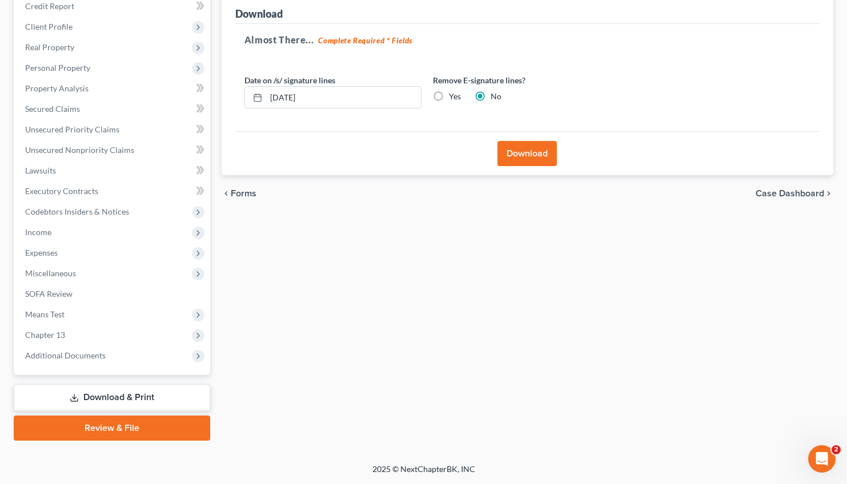
scroll to position [142, 0]
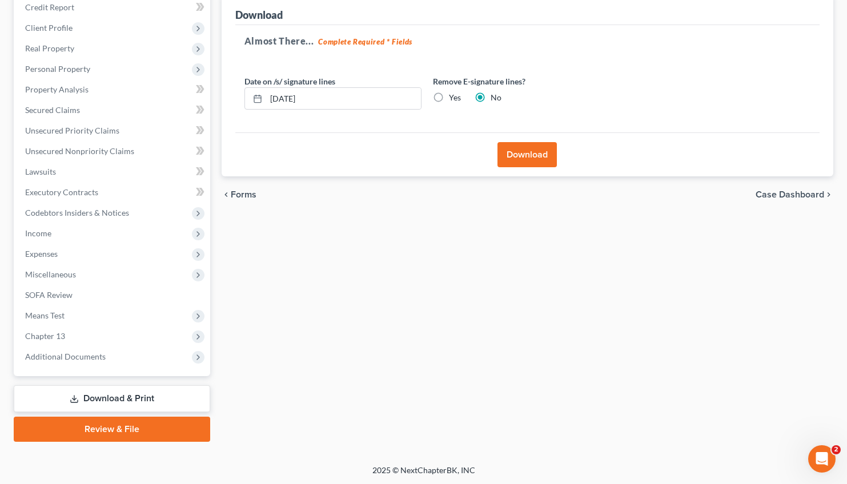
click at [522, 158] on button "Download" at bounding box center [527, 154] width 59 height 25
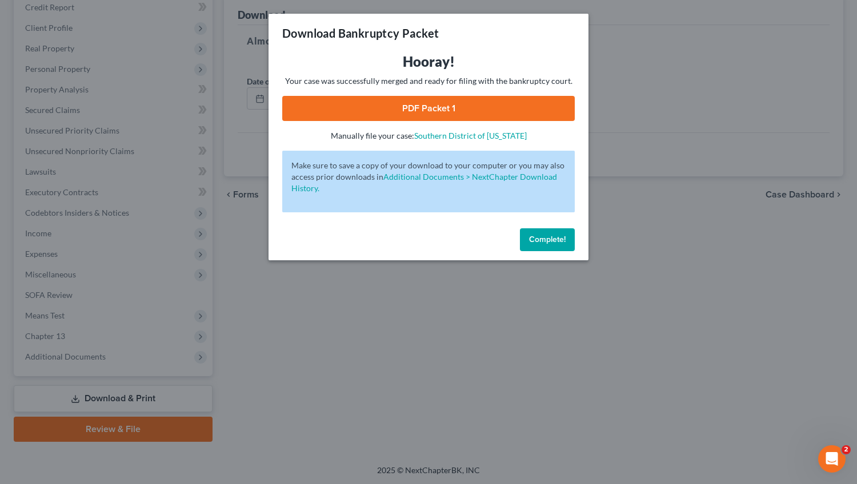
click at [423, 103] on link "PDF Packet 1" at bounding box center [428, 108] width 292 height 25
click at [546, 248] on button "Complete!" at bounding box center [547, 239] width 55 height 23
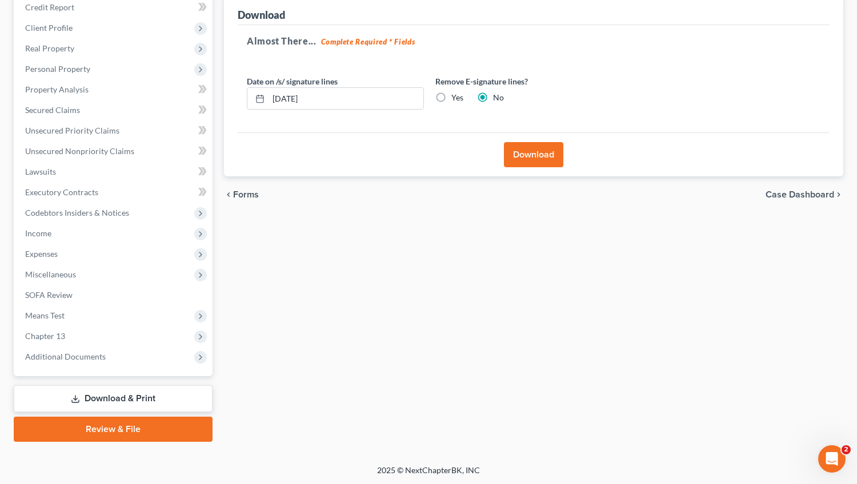
click at [539, 234] on div "Forms Download Forms Forms to Download Select which forms you would like to dow…" at bounding box center [533, 204] width 631 height 475
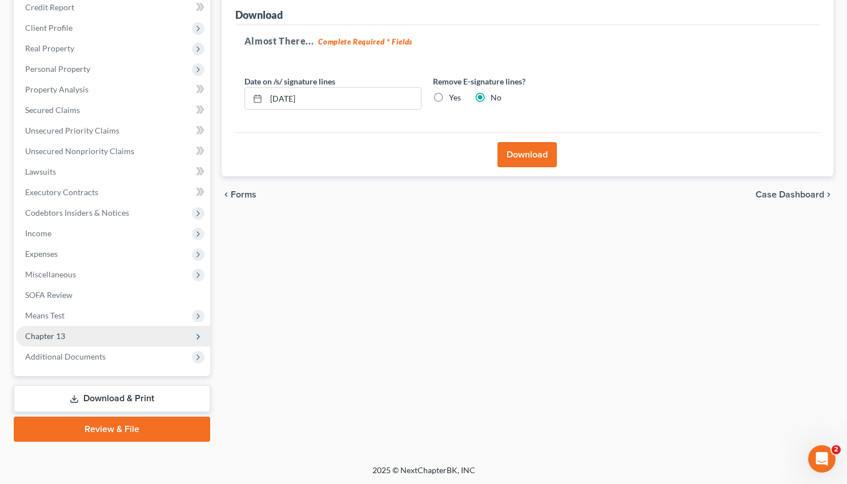
click at [57, 332] on span "Chapter 13" at bounding box center [45, 336] width 40 height 10
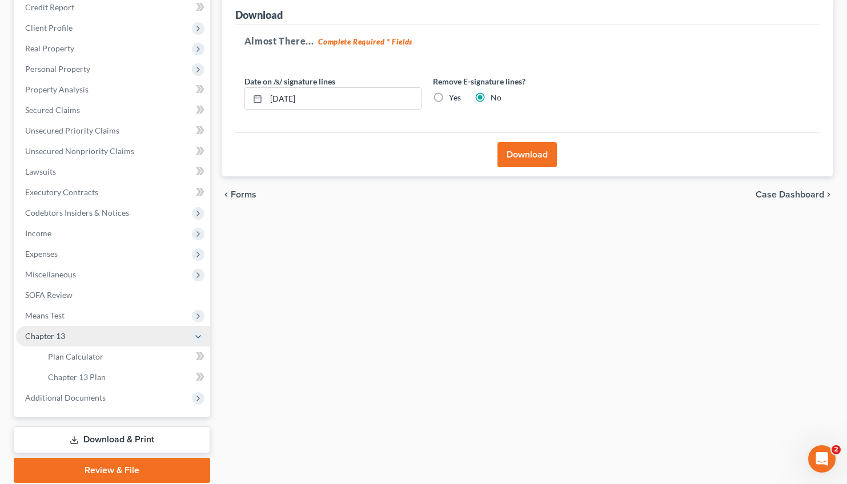
click at [129, 336] on span "Chapter 13" at bounding box center [113, 336] width 194 height 21
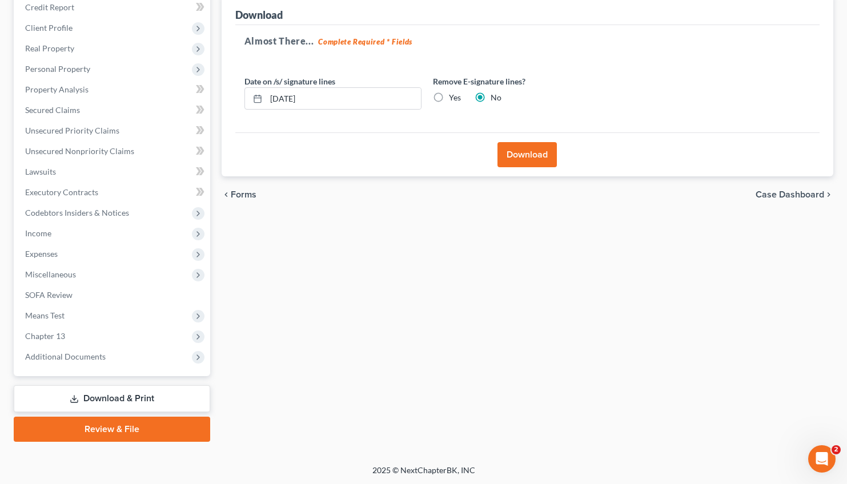
click at [101, 380] on span "Chapter 13 Plan" at bounding box center [77, 377] width 58 height 10
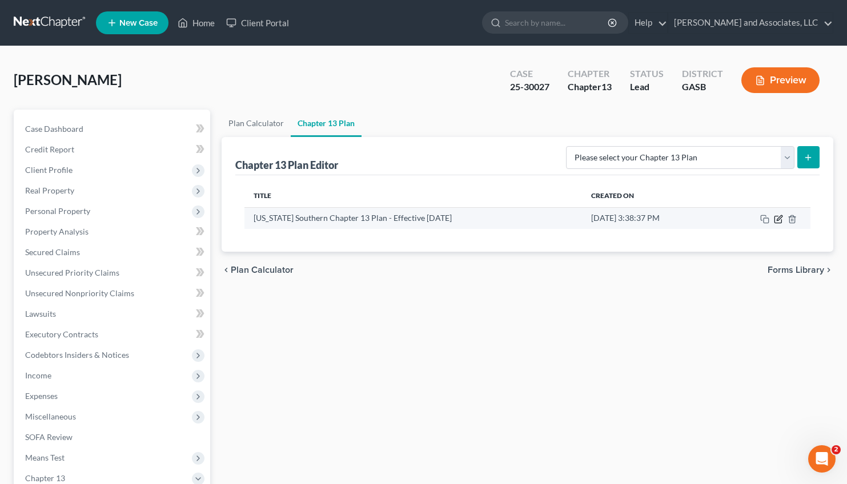
click at [777, 218] on icon "button" at bounding box center [778, 219] width 9 height 9
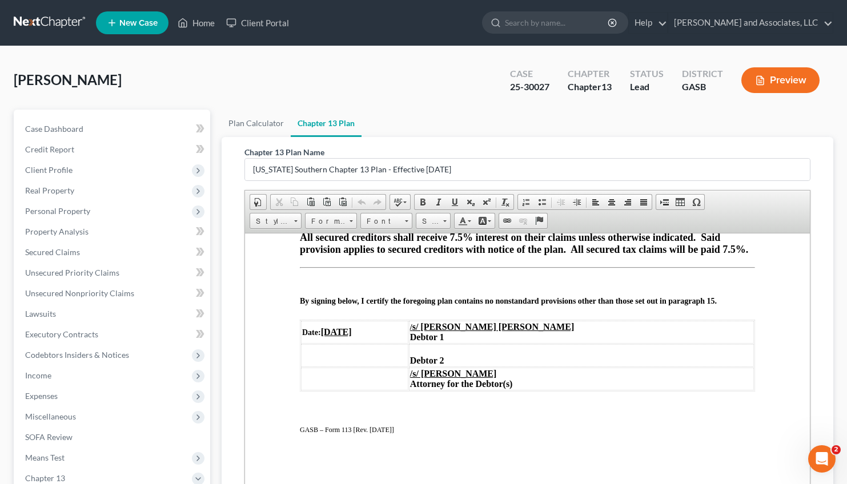
scroll to position [2817, 0]
click at [342, 327] on u "[DATE]" at bounding box center [335, 332] width 31 height 10
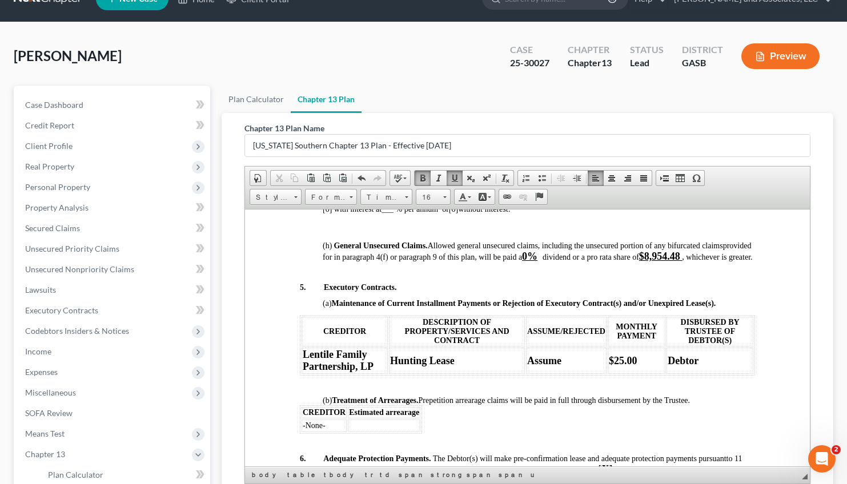
scroll to position [1643, 0]
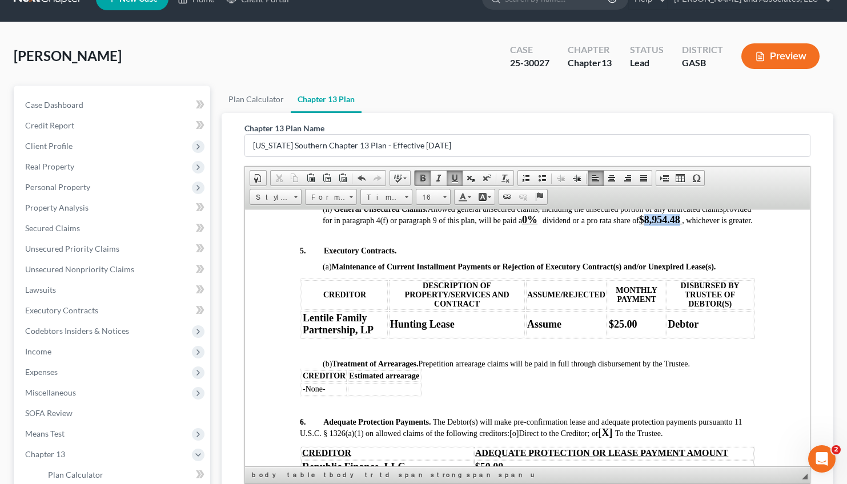
drag, startPoint x: 739, startPoint y: 298, endPoint x: 707, endPoint y: 299, distance: 32.0
click at [680, 225] on strong "$8,954.48" at bounding box center [659, 219] width 41 height 11
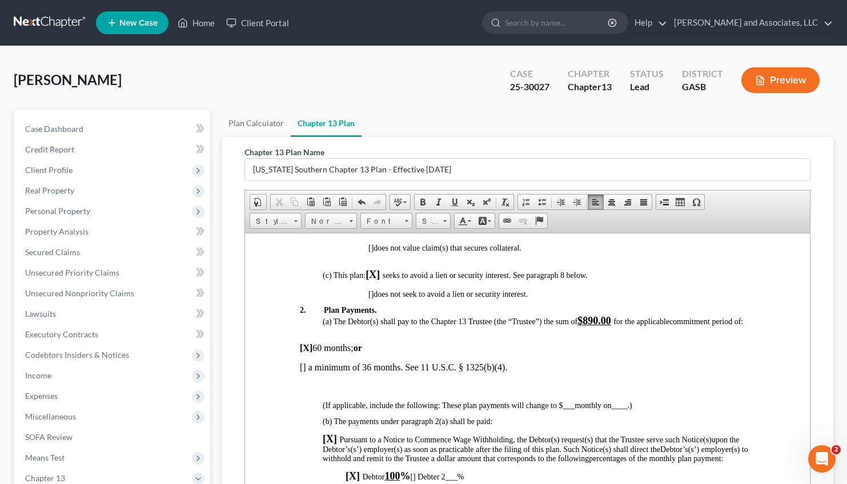
scroll to position [414, 0]
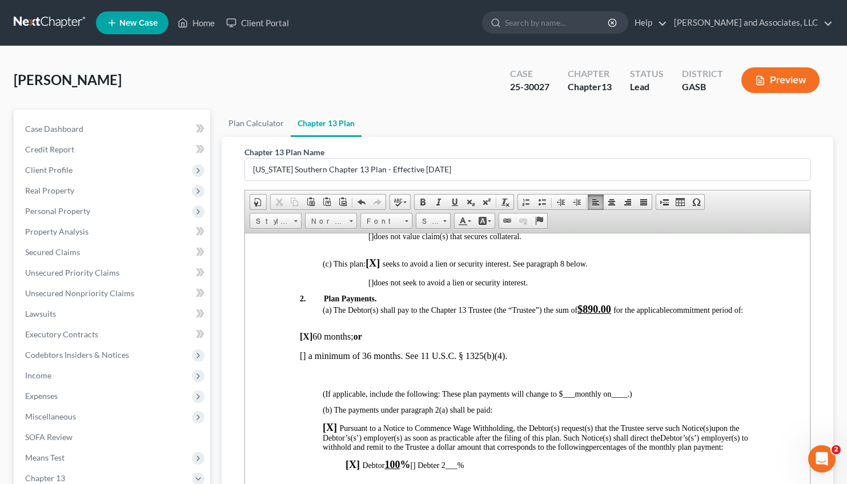
click at [598, 315] on u "$890.00" at bounding box center [594, 308] width 34 height 11
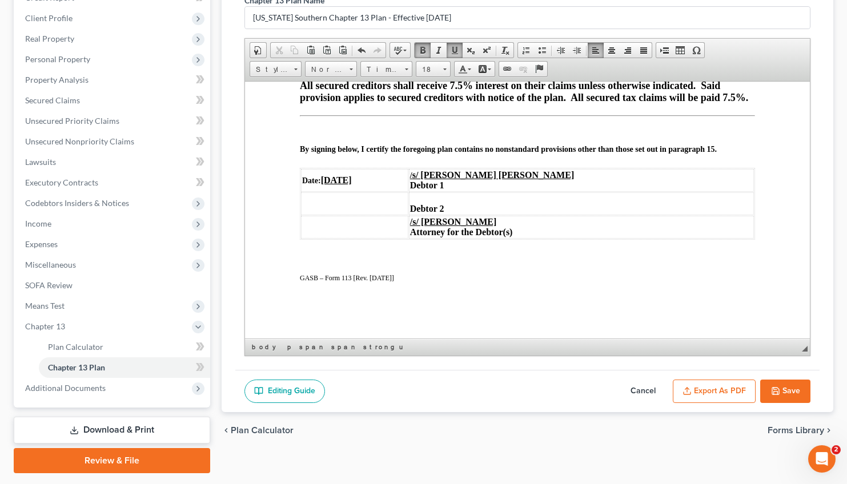
scroll to position [183, 0]
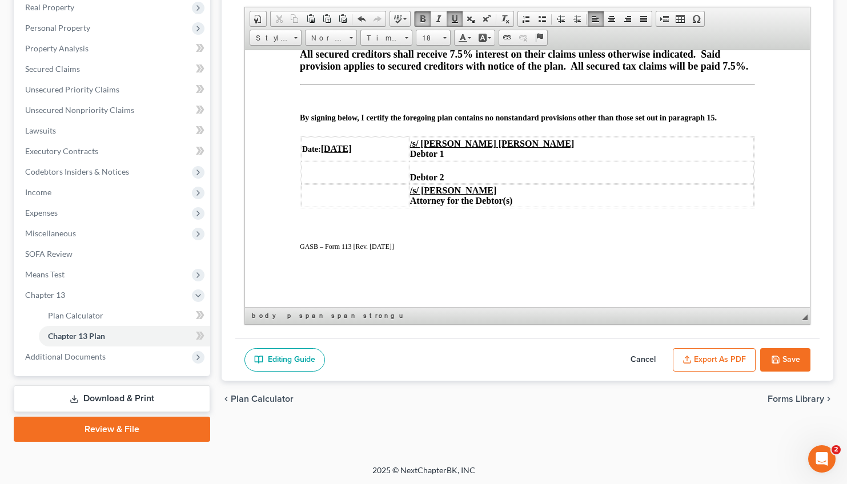
click at [787, 359] on button "Save" at bounding box center [785, 360] width 50 height 24
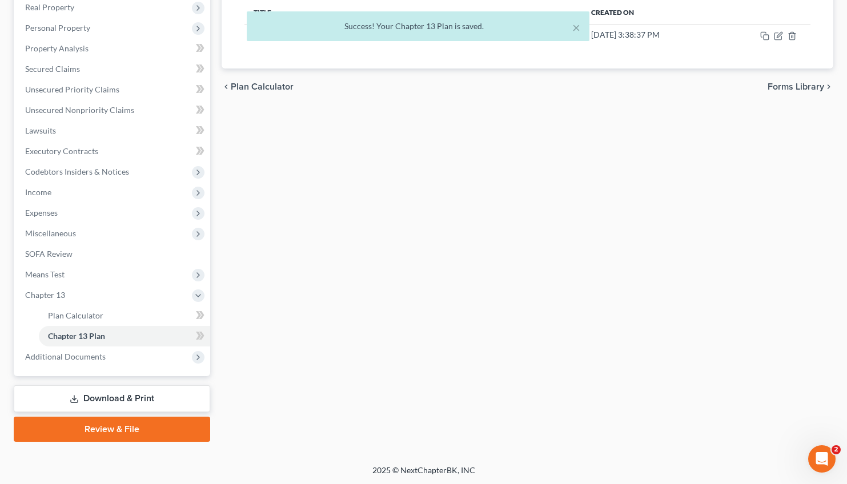
click at [775, 33] on div "× Success! Your Chapter 13 Plan is saved." at bounding box center [417, 28] width 847 height 35
click at [779, 34] on div "× Success! Your Chapter 13 Plan is saved." at bounding box center [417, 28] width 847 height 35
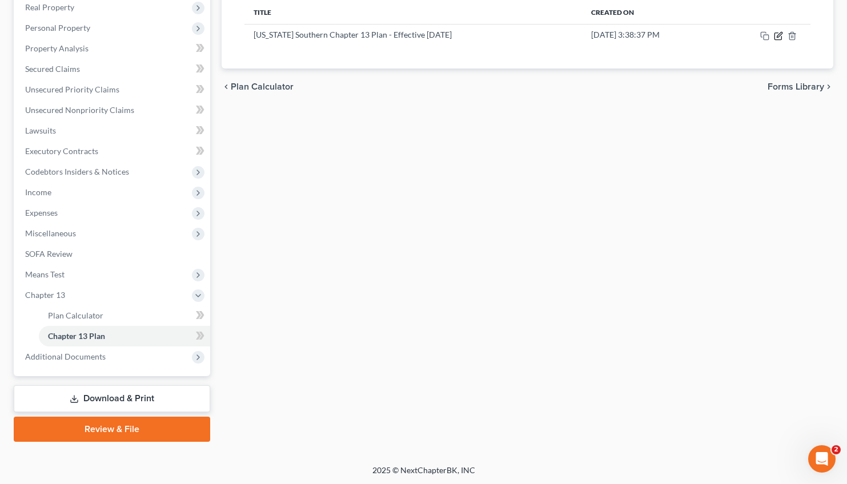
click at [777, 33] on icon "button" at bounding box center [778, 36] width 7 height 7
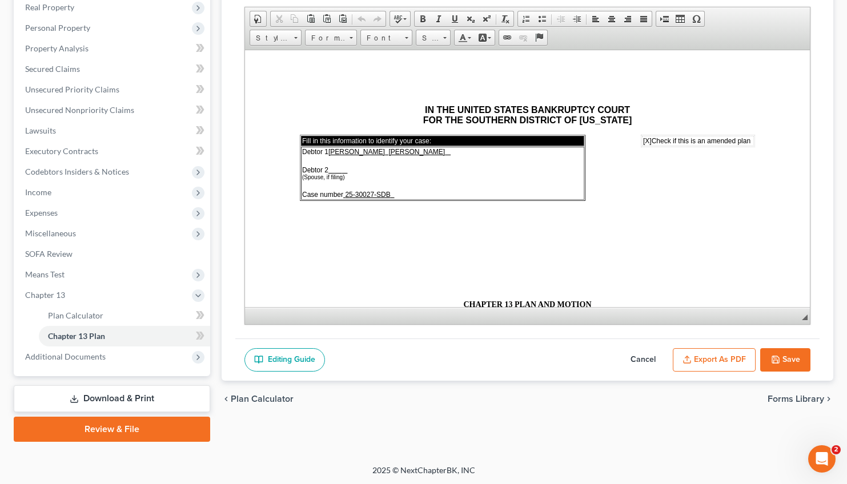
scroll to position [0, 0]
click at [720, 359] on button "Export as PDF" at bounding box center [714, 360] width 83 height 24
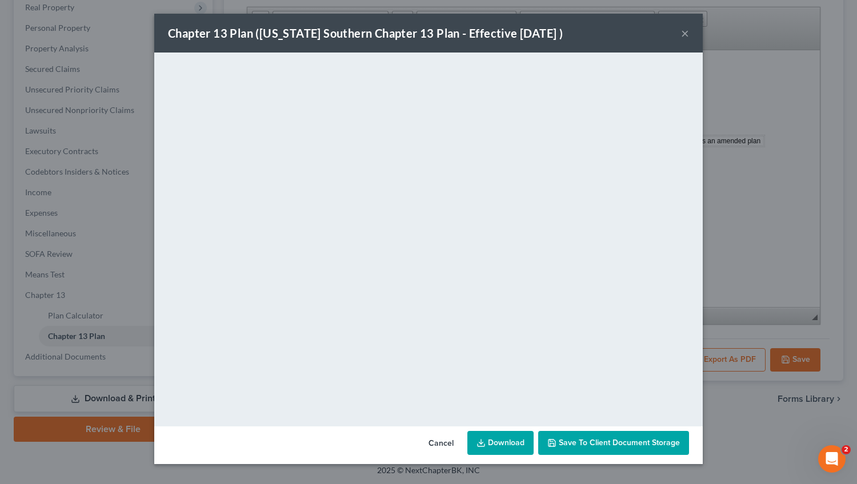
click at [506, 443] on link "Download" at bounding box center [500, 443] width 66 height 24
click at [677, 38] on div "Chapter 13 Plan ([US_STATE] Southern Chapter 13 Plan - Effective [DATE] ) ×" at bounding box center [428, 33] width 548 height 39
click at [680, 36] on div "Chapter 13 Plan ([US_STATE] Southern Chapter 13 Plan - Effective [DATE] ) ×" at bounding box center [428, 33] width 548 height 39
click at [687, 31] on button "×" at bounding box center [685, 33] width 8 height 14
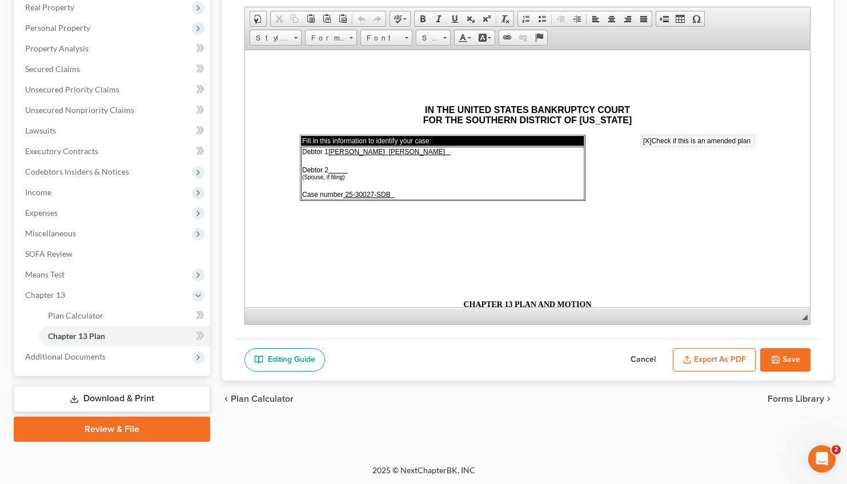
click at [130, 399] on link "Download & Print" at bounding box center [112, 399] width 196 height 27
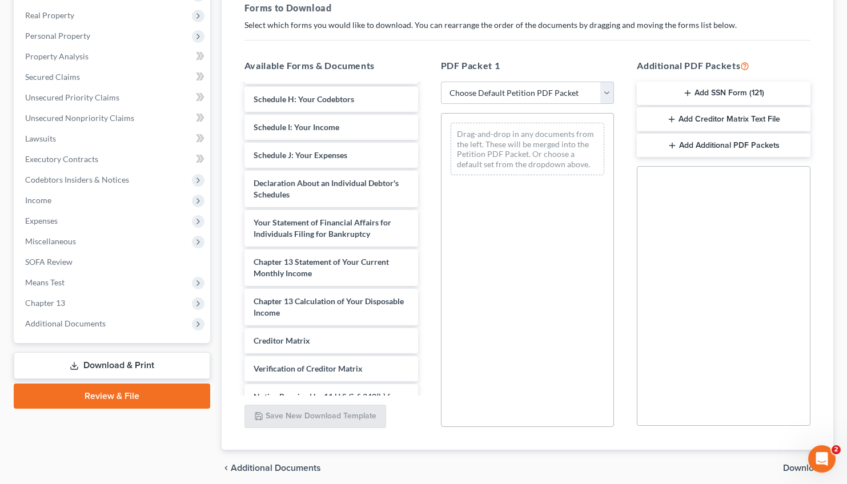
scroll to position [319, 0]
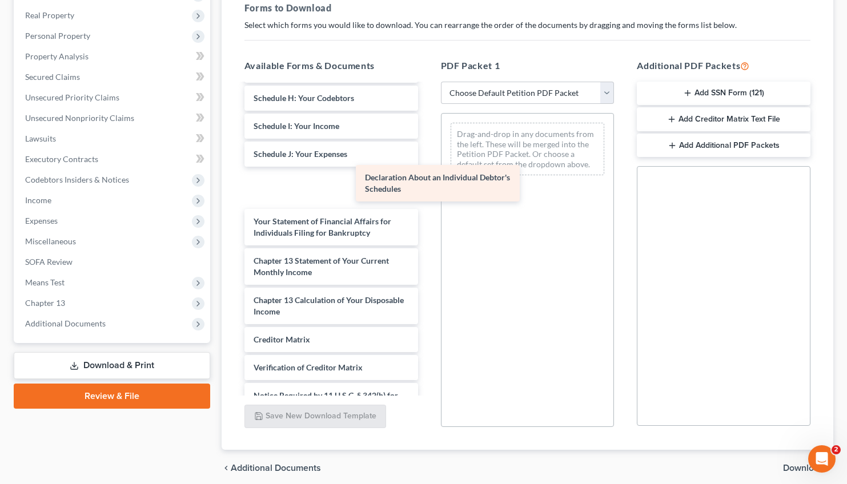
drag, startPoint x: 296, startPoint y: 182, endPoint x: 491, endPoint y: 169, distance: 195.2
click at [427, 169] on div "Declaration About an Individual Debtor's Schedules Chapter 13 Plan ([US_STATE] …" at bounding box center [331, 106] width 192 height 683
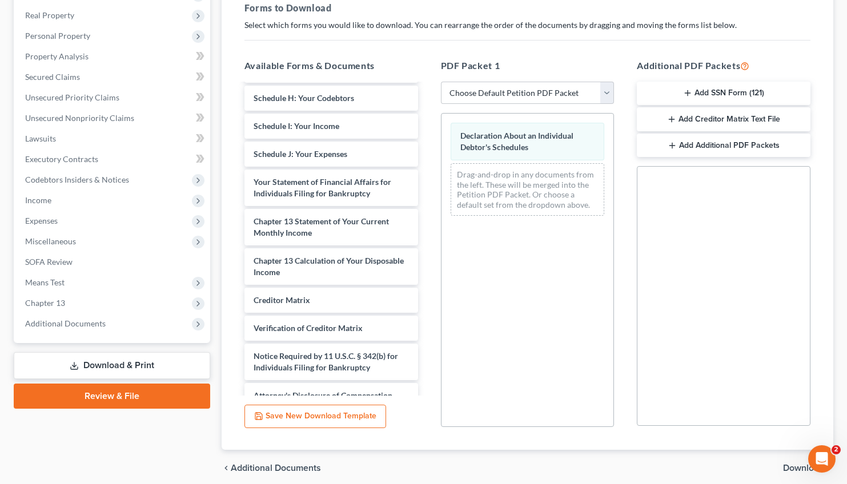
scroll to position [220, 0]
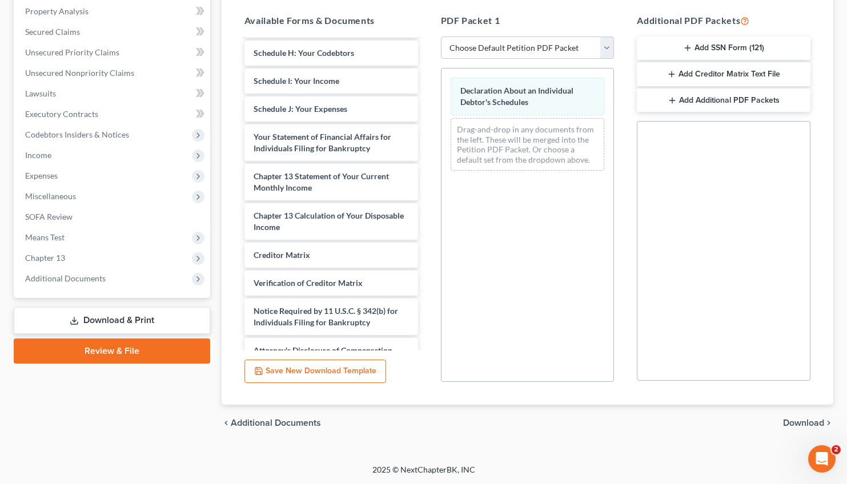
click at [800, 422] on span "Download" at bounding box center [803, 423] width 41 height 9
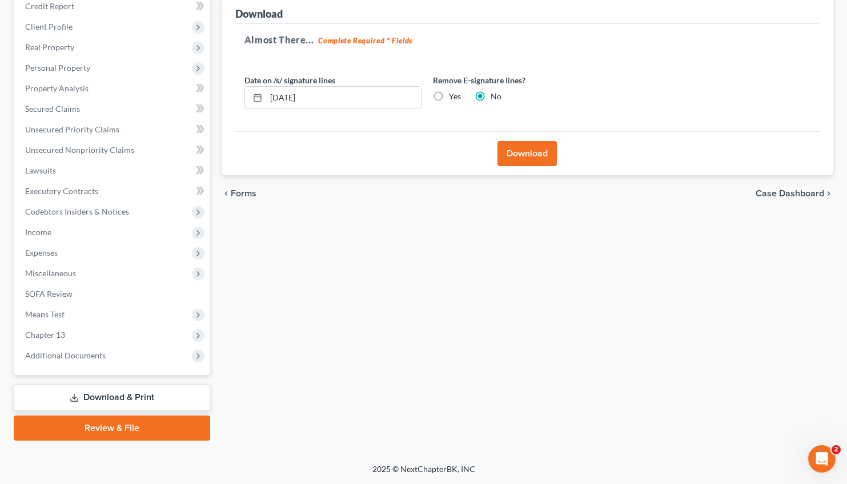
scroll to position [142, 0]
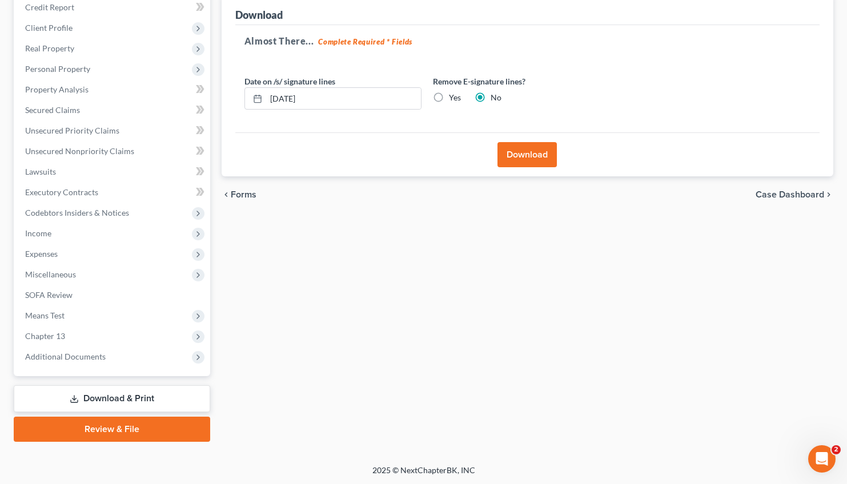
click at [522, 153] on button "Download" at bounding box center [527, 154] width 59 height 25
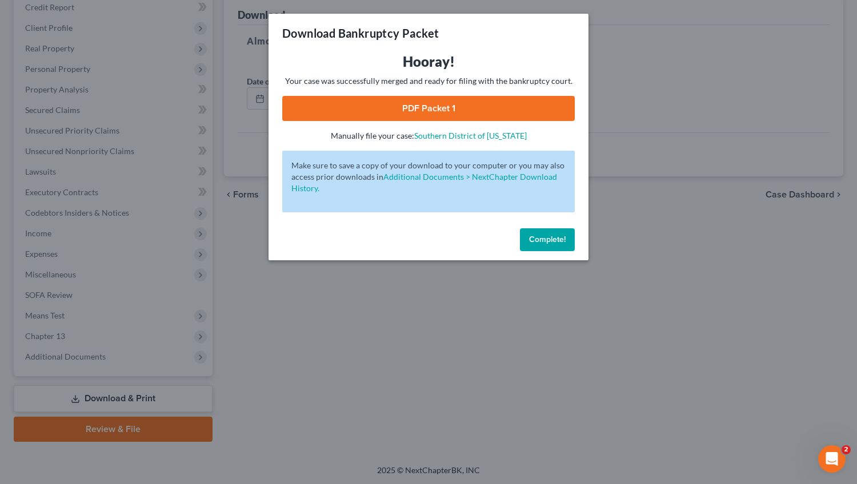
click at [428, 108] on link "PDF Packet 1" at bounding box center [428, 108] width 292 height 25
click at [549, 244] on span "Complete!" at bounding box center [547, 240] width 37 height 10
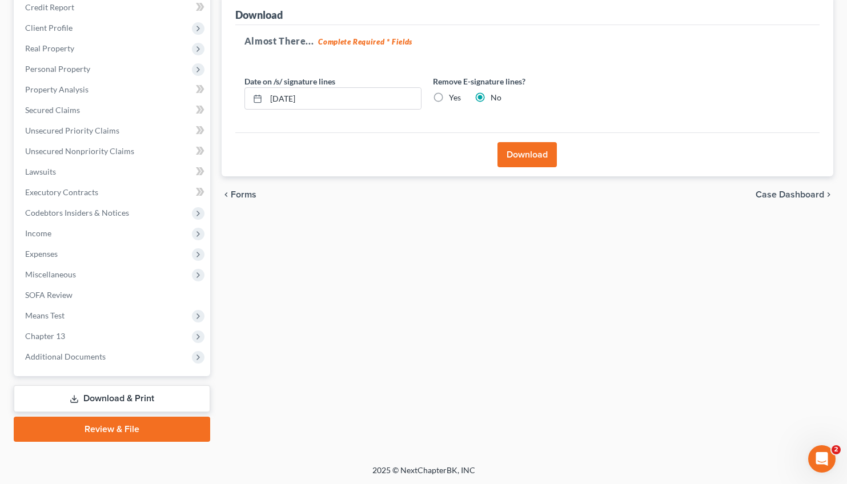
scroll to position [0, 0]
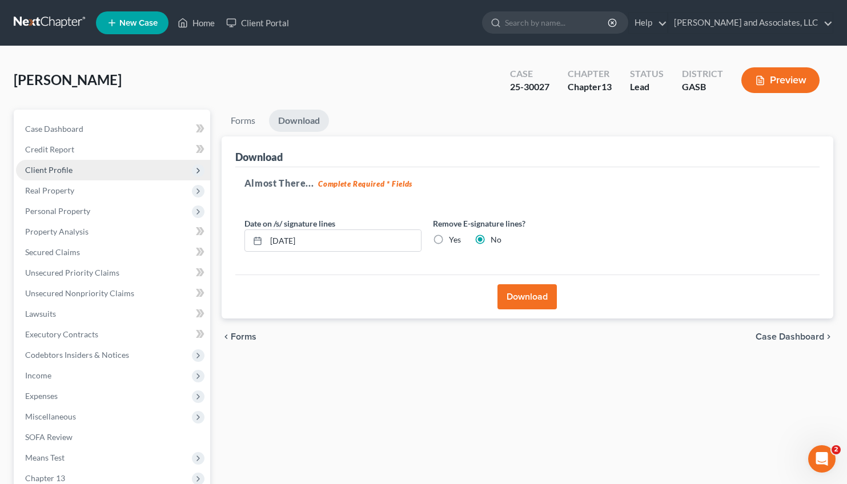
click at [51, 164] on span "Client Profile" at bounding box center [113, 170] width 194 height 21
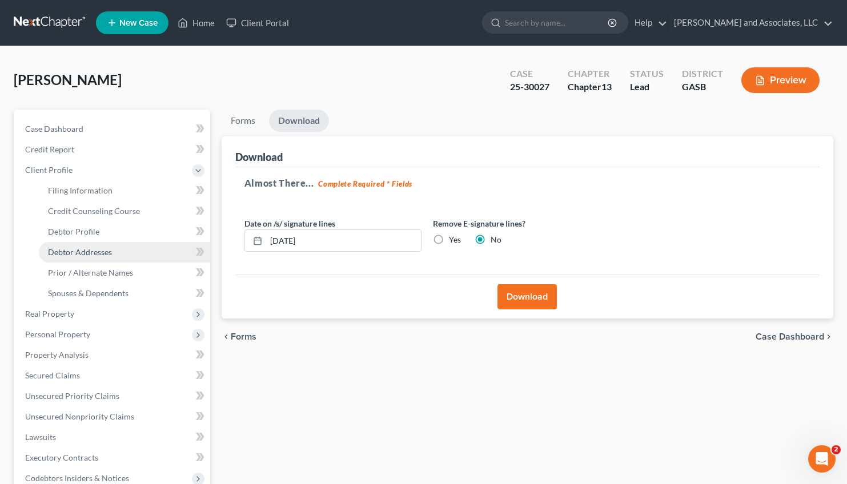
click at [87, 254] on span "Debtor Addresses" at bounding box center [80, 252] width 64 height 10
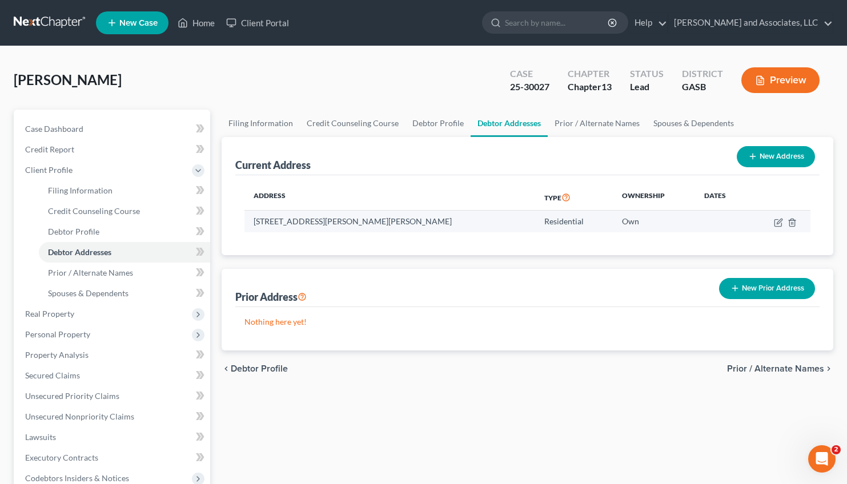
drag, startPoint x: 432, startPoint y: 220, endPoint x: 252, endPoint y: 218, distance: 179.9
click at [252, 218] on td "[STREET_ADDRESS][PERSON_NAME][PERSON_NAME]" at bounding box center [389, 222] width 291 height 22
copy td "[STREET_ADDRESS][PERSON_NAME][PERSON_NAME]"
